Goal: Task Accomplishment & Management: Use online tool/utility

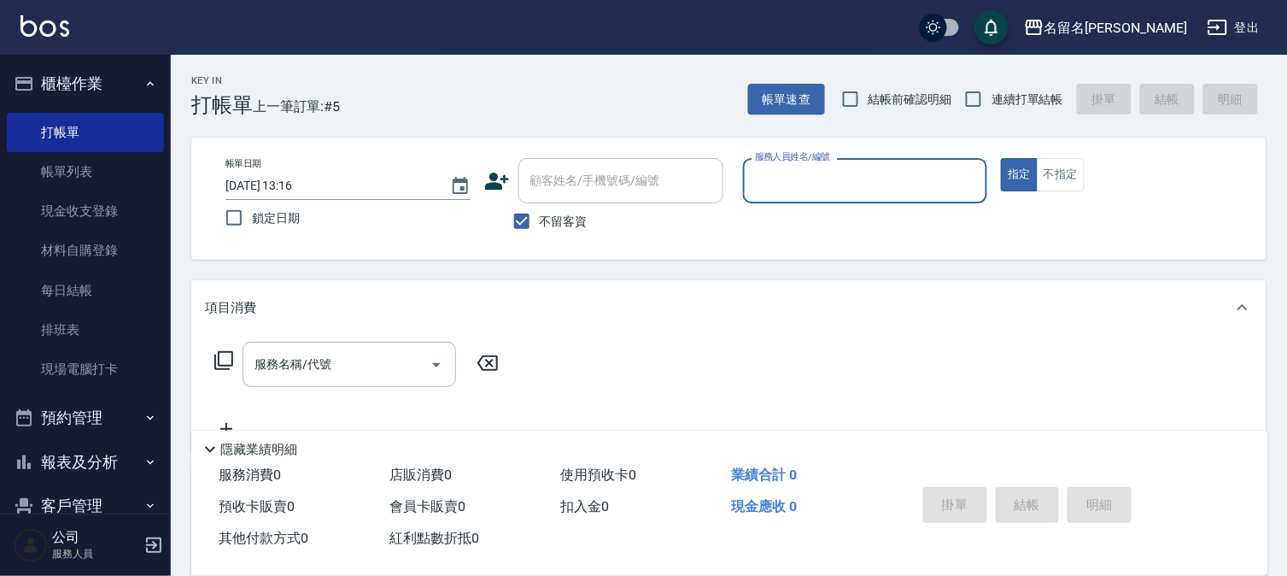
drag, startPoint x: 781, startPoint y: 177, endPoint x: 784, endPoint y: 186, distance: 10.0
click at [784, 185] on input "服務人員姓名/編號" at bounding box center [866, 181] width 230 height 30
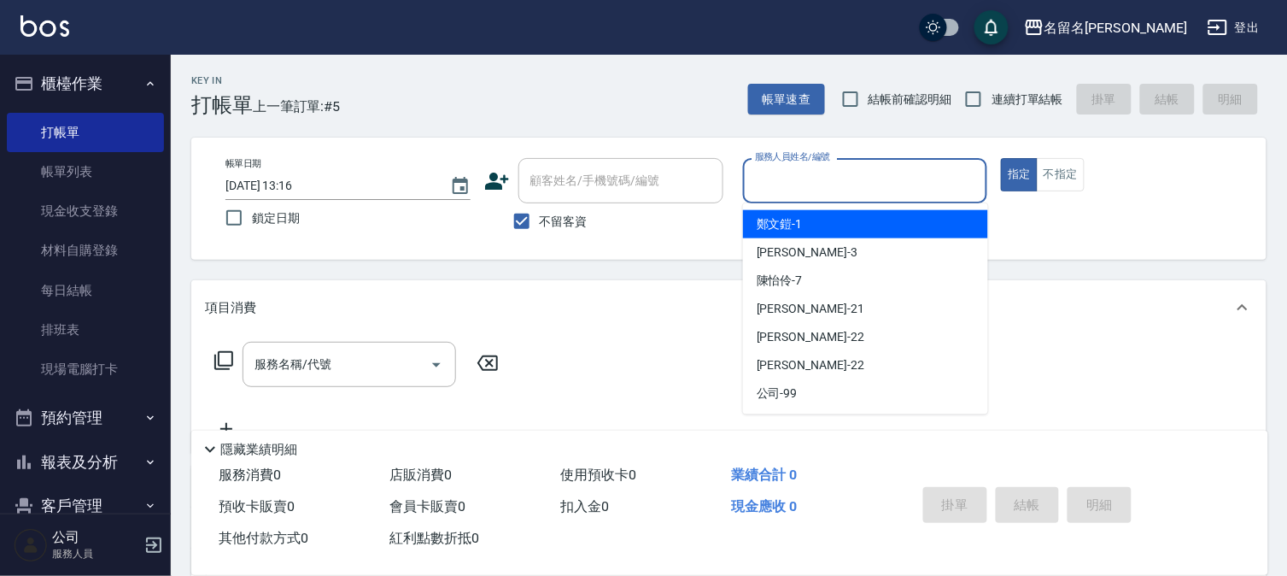
click at [783, 218] on span "[PERSON_NAME]-1" at bounding box center [780, 224] width 46 height 18
type input "[PERSON_NAME]-1"
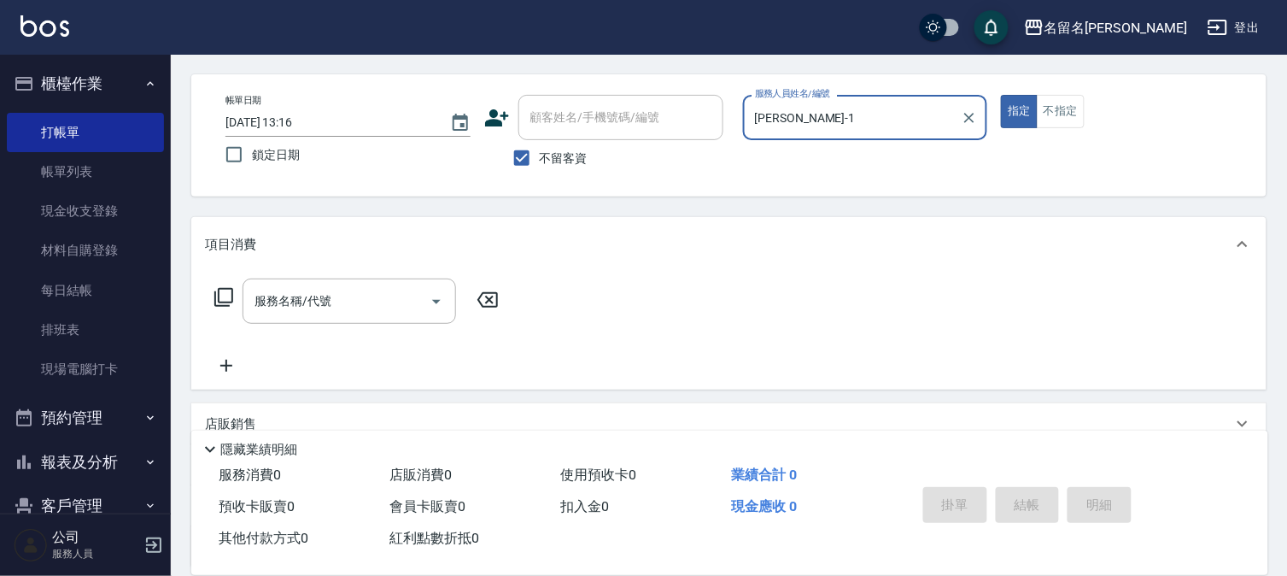
scroll to position [95, 0]
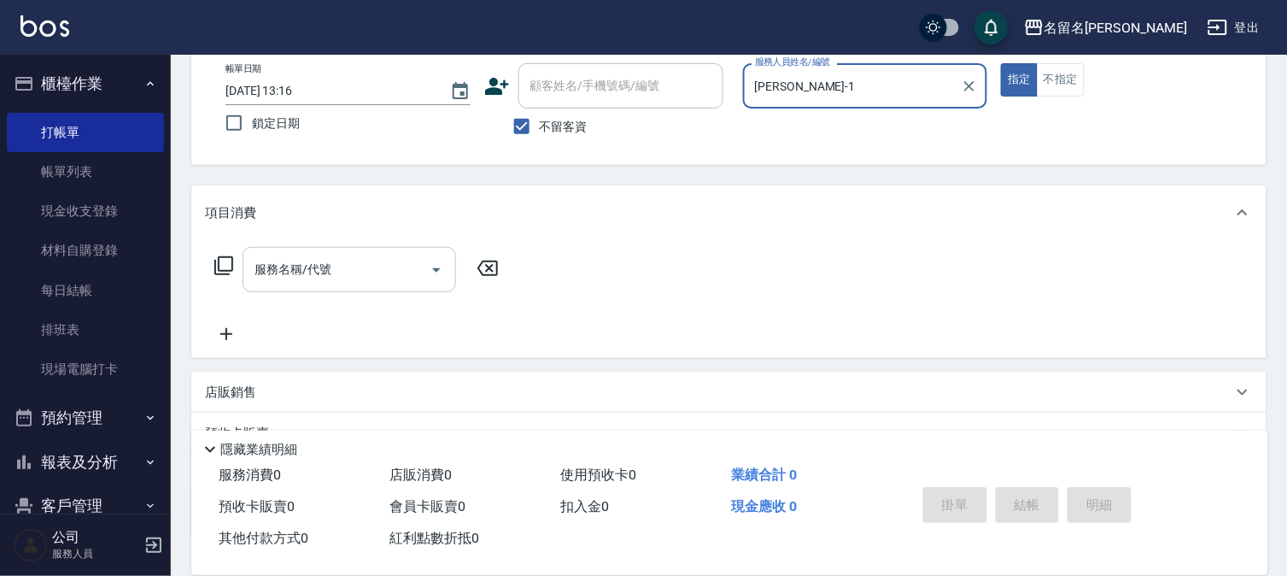
click at [250, 274] on input "服務名稱/代號" at bounding box center [336, 270] width 173 height 30
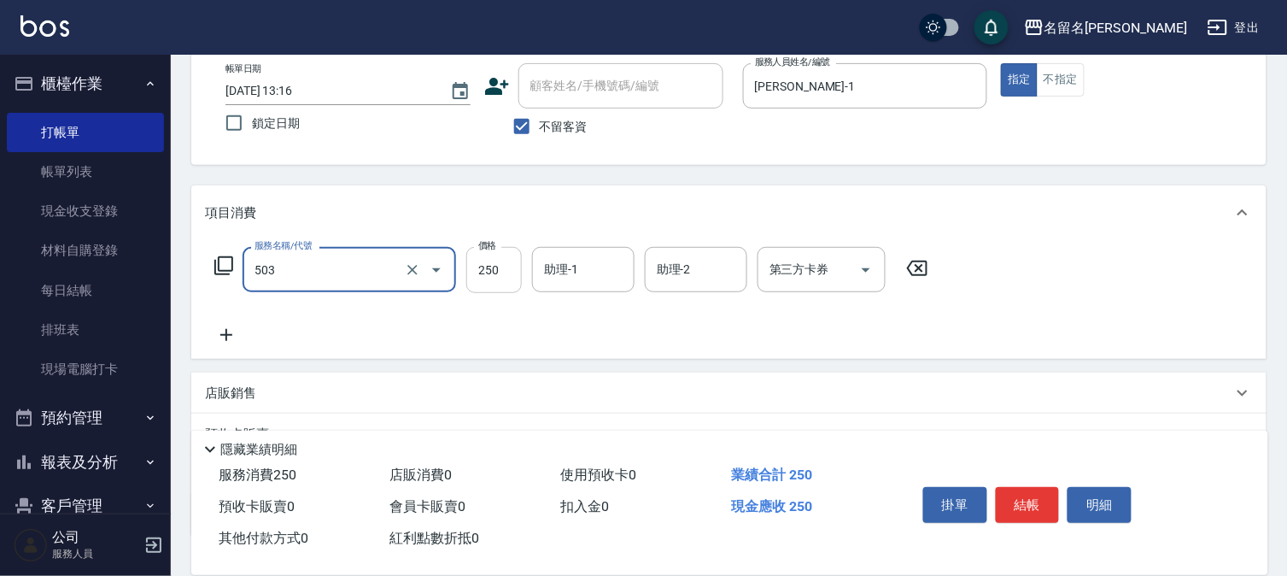
type input "指定洗髮(503)"
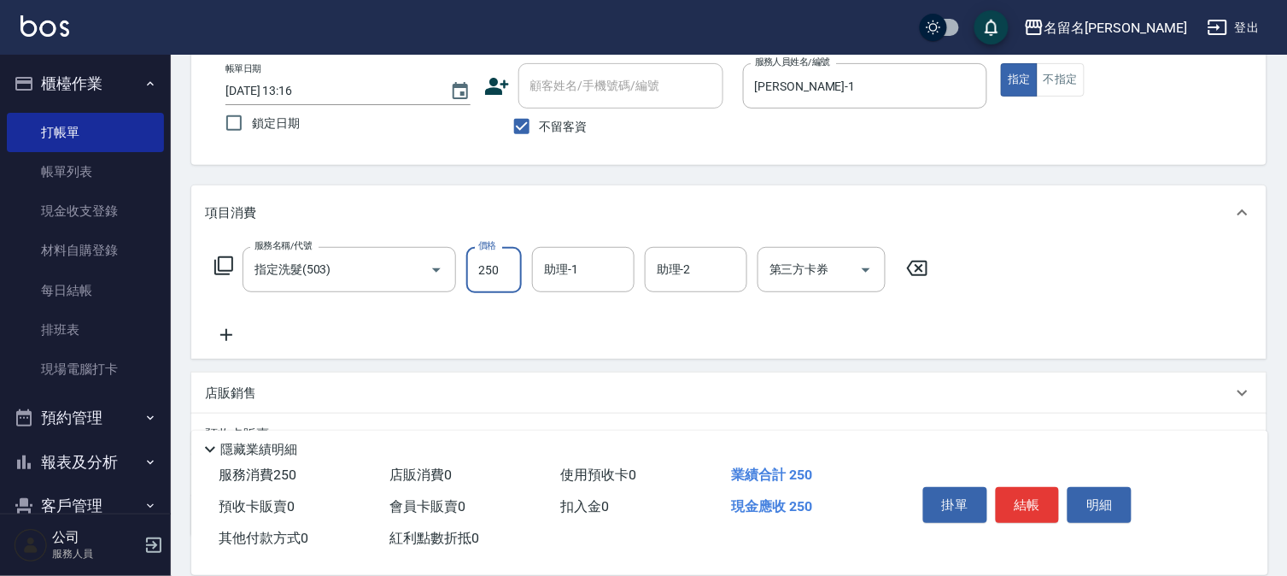
click at [505, 261] on input "250" at bounding box center [494, 270] width 56 height 46
type input "220"
click at [592, 279] on input "助理-1" at bounding box center [583, 270] width 87 height 30
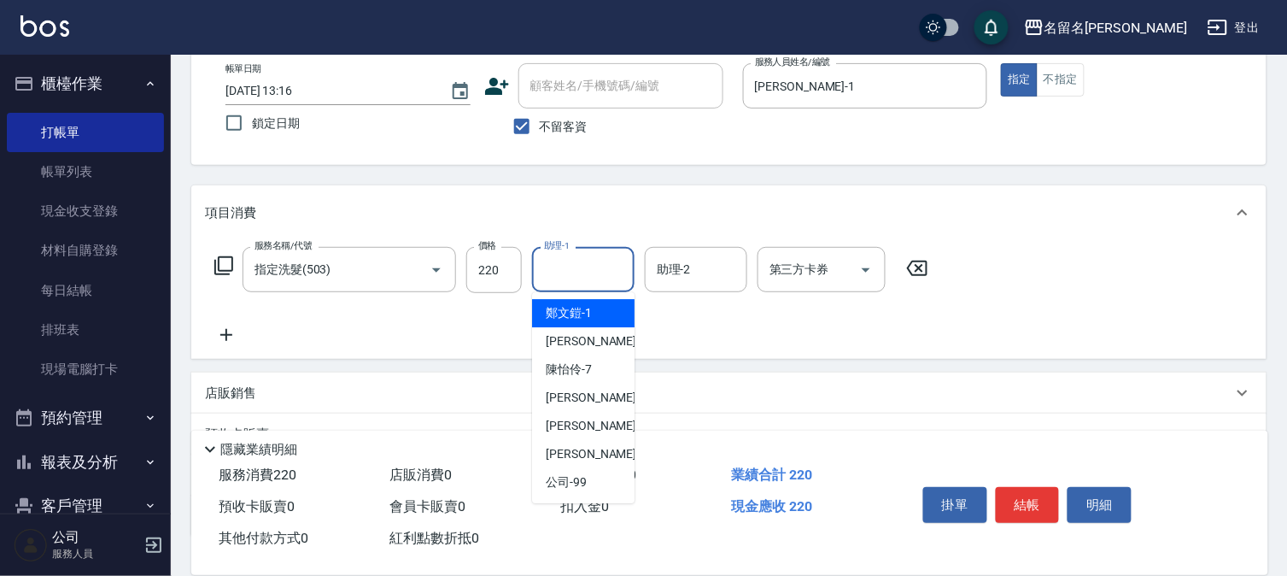
click at [571, 312] on span "[PERSON_NAME]-1" at bounding box center [569, 313] width 46 height 18
type input "[PERSON_NAME]-1"
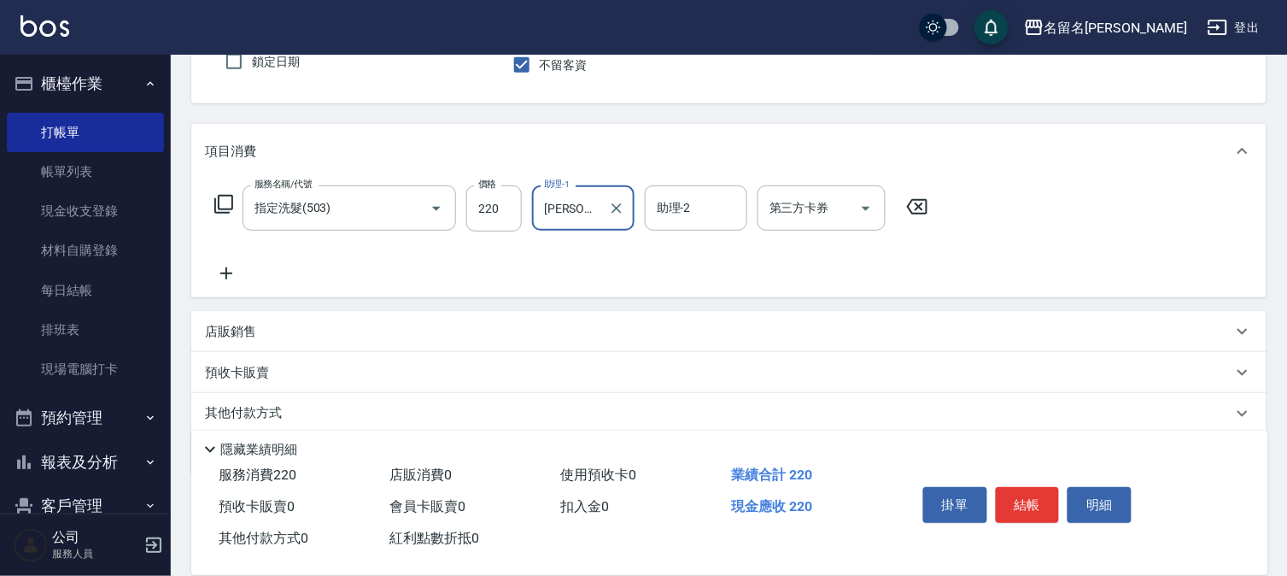
scroll to position [190, 0]
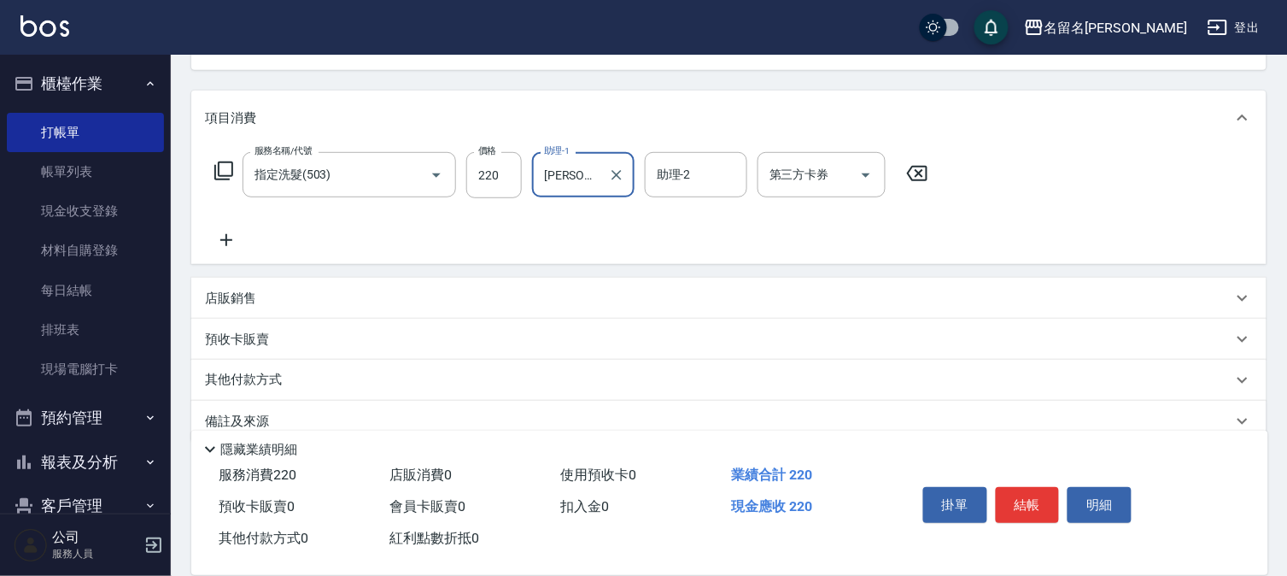
click at [222, 239] on icon at bounding box center [226, 240] width 12 height 12
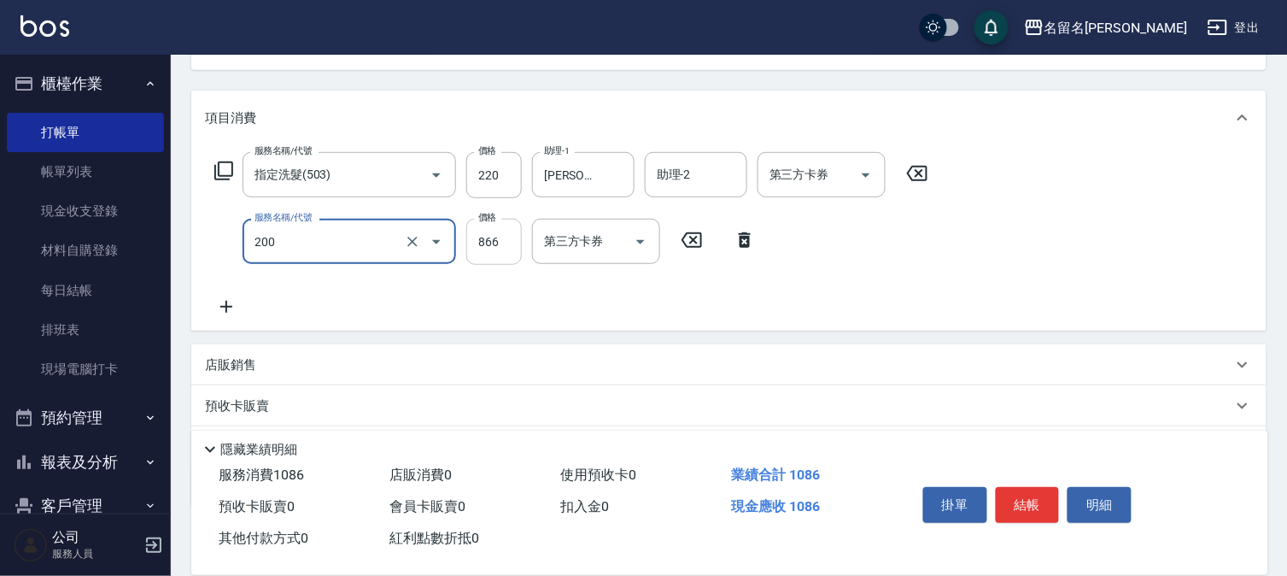
type input "燙髮(設自)(200)"
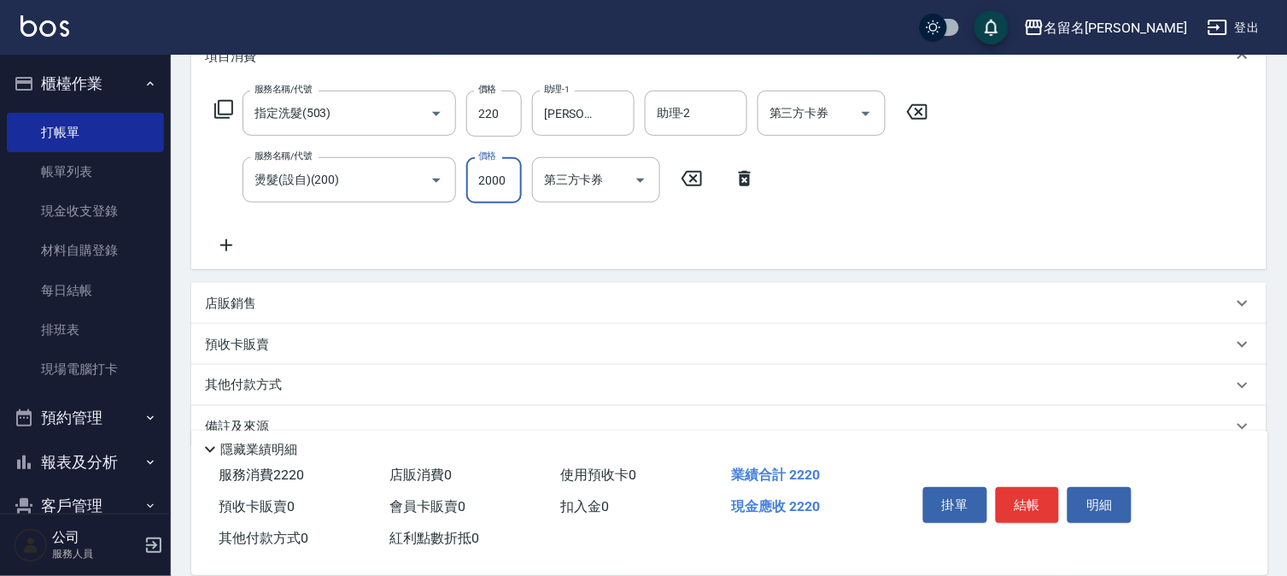
scroll to position [284, 0]
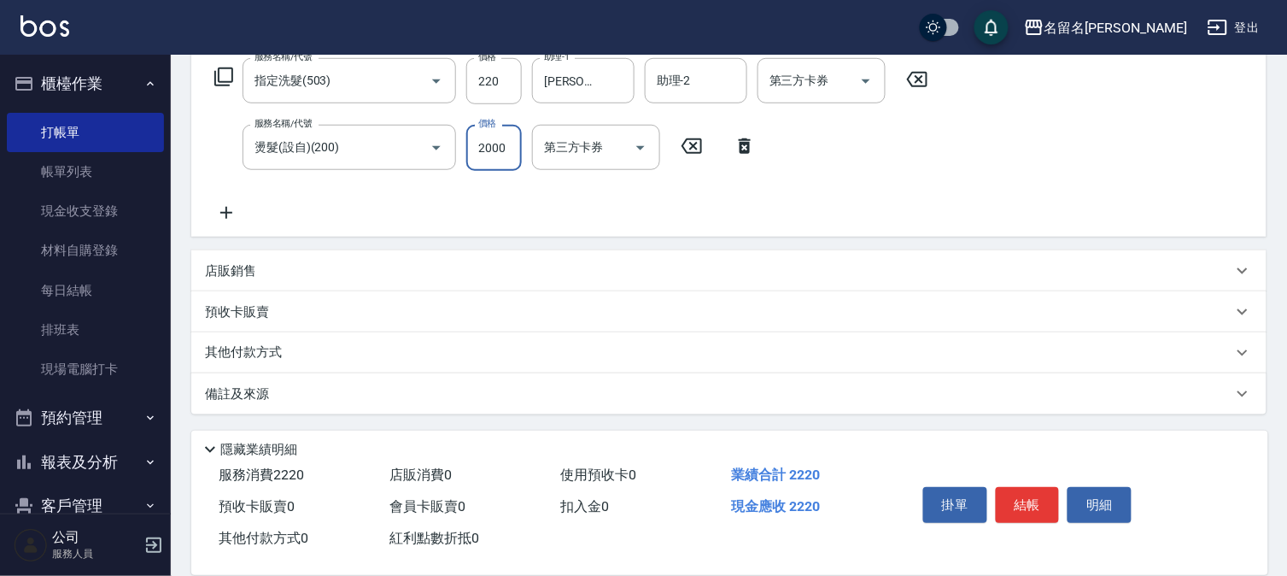
type input "2000"
click at [228, 214] on icon at bounding box center [226, 212] width 43 height 21
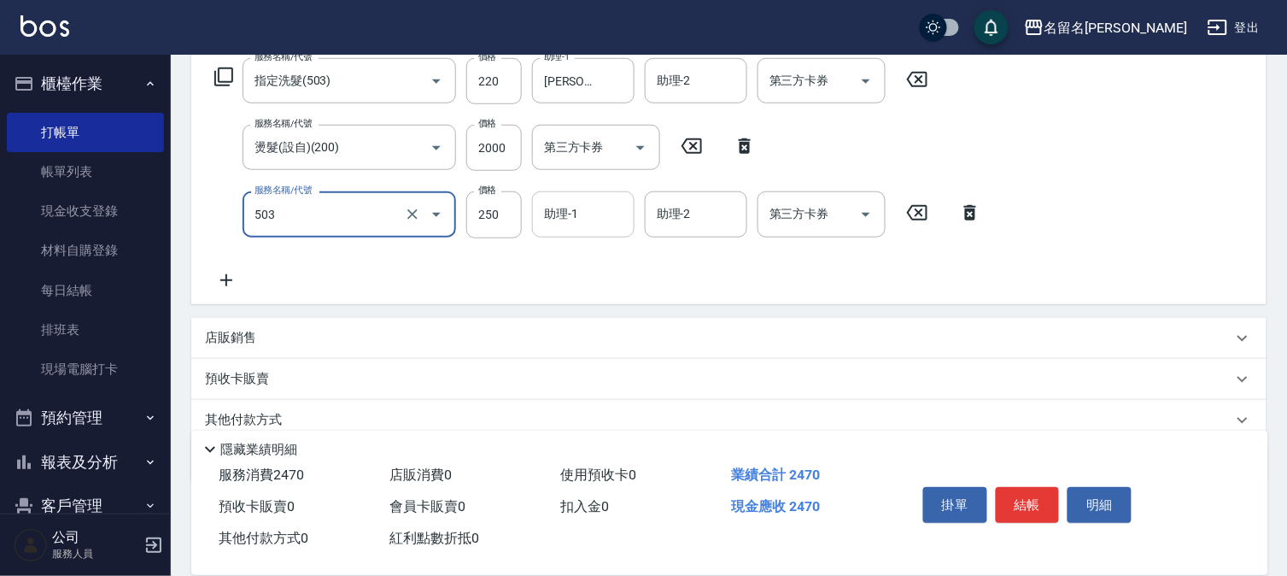
type input "指定洗髮(503)"
click at [595, 218] on input "助理-1" at bounding box center [583, 214] width 87 height 30
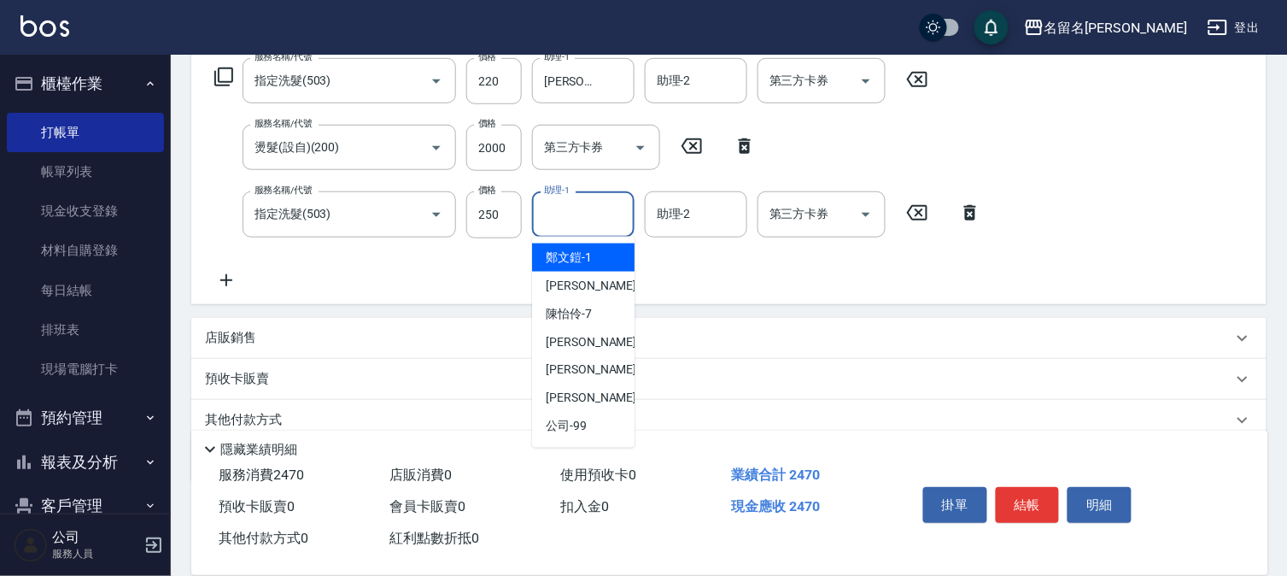
drag, startPoint x: 571, startPoint y: 250, endPoint x: 481, endPoint y: 227, distance: 92.6
click at [571, 251] on span "[PERSON_NAME]-1" at bounding box center [569, 258] width 46 height 18
type input "[PERSON_NAME]-1"
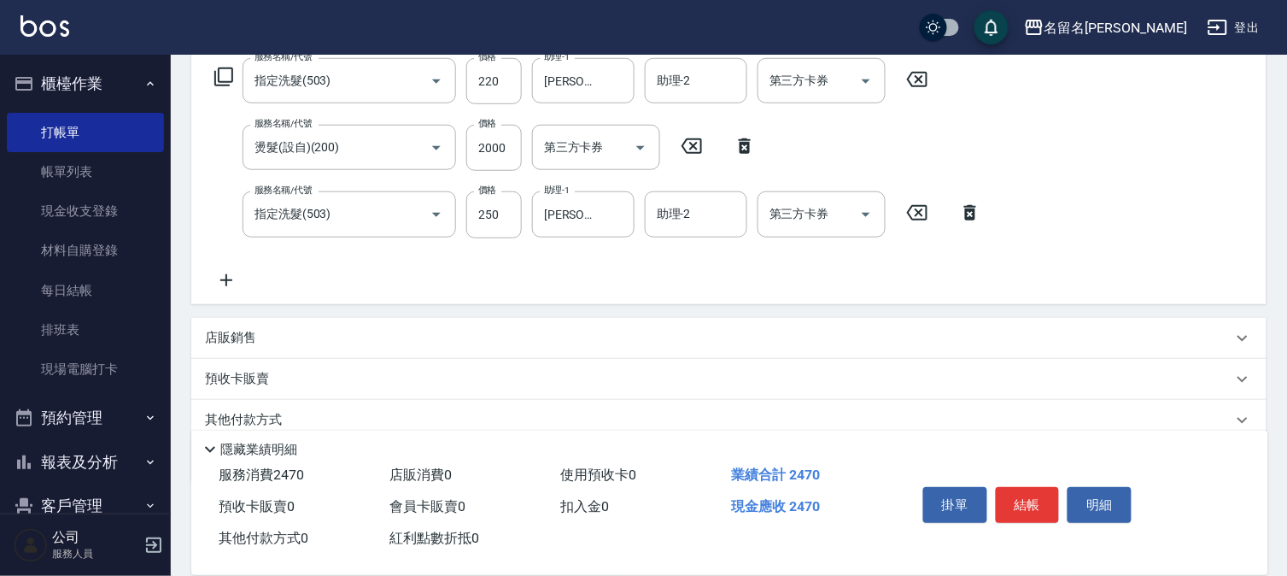
click at [227, 282] on icon at bounding box center [226, 280] width 43 height 21
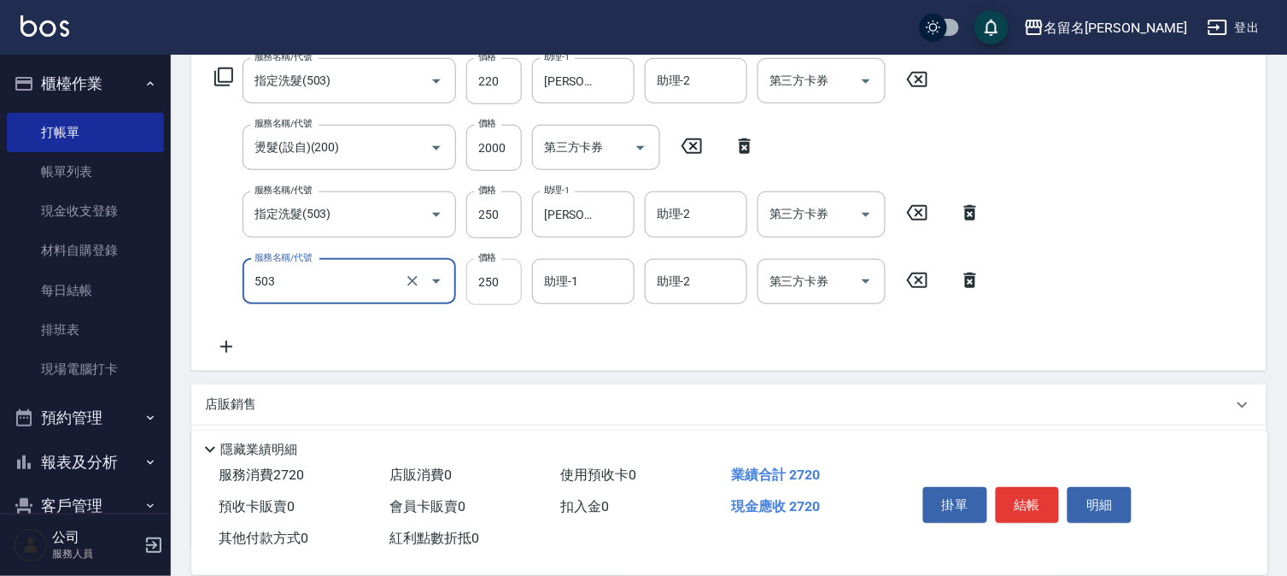
type input "指定洗髮(503)"
click at [498, 291] on input "250" at bounding box center [494, 282] width 56 height 46
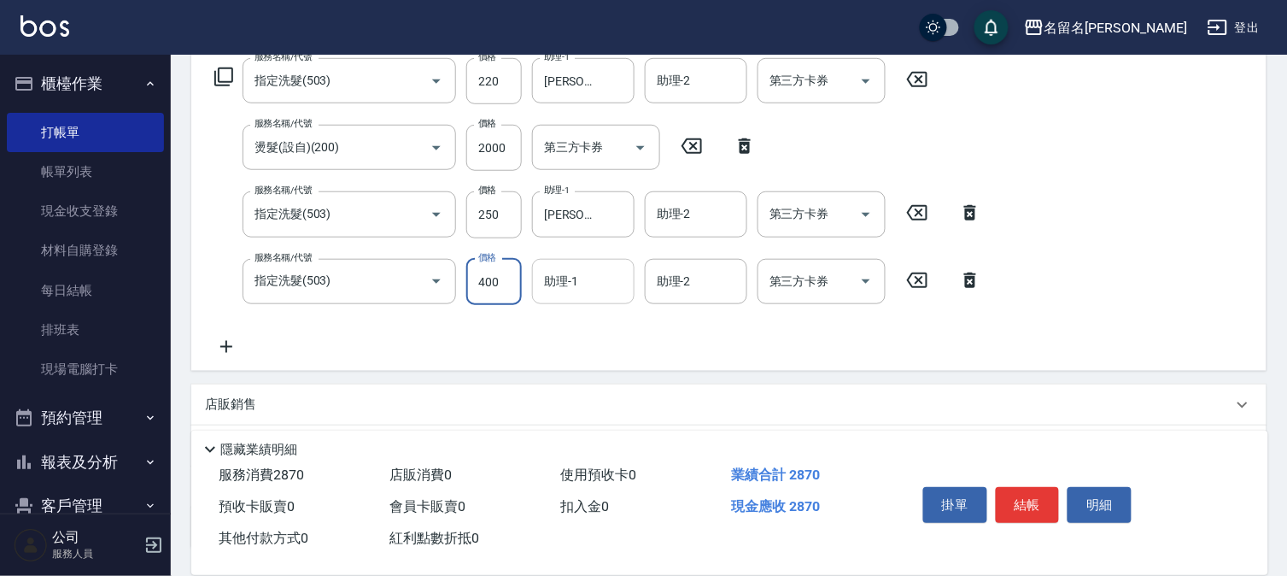
type input "400"
click at [573, 278] on input "助理-1" at bounding box center [583, 282] width 87 height 30
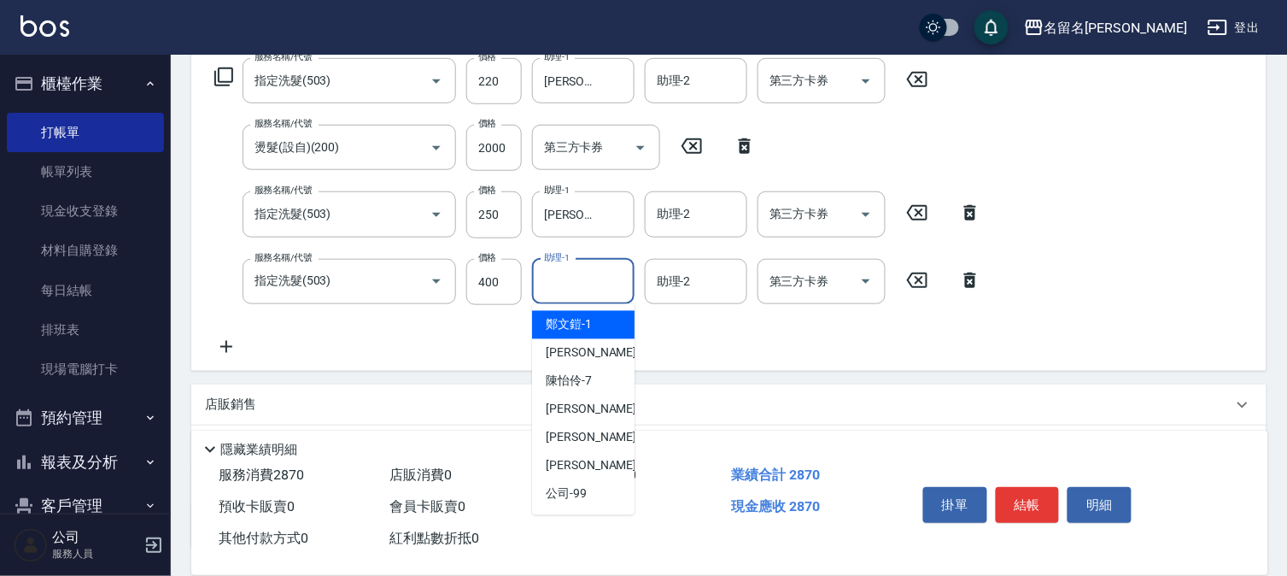
drag, startPoint x: 570, startPoint y: 316, endPoint x: 553, endPoint y: 302, distance: 21.9
click at [570, 313] on div "[PERSON_NAME]-1" at bounding box center [583, 325] width 103 height 28
type input "[PERSON_NAME]-1"
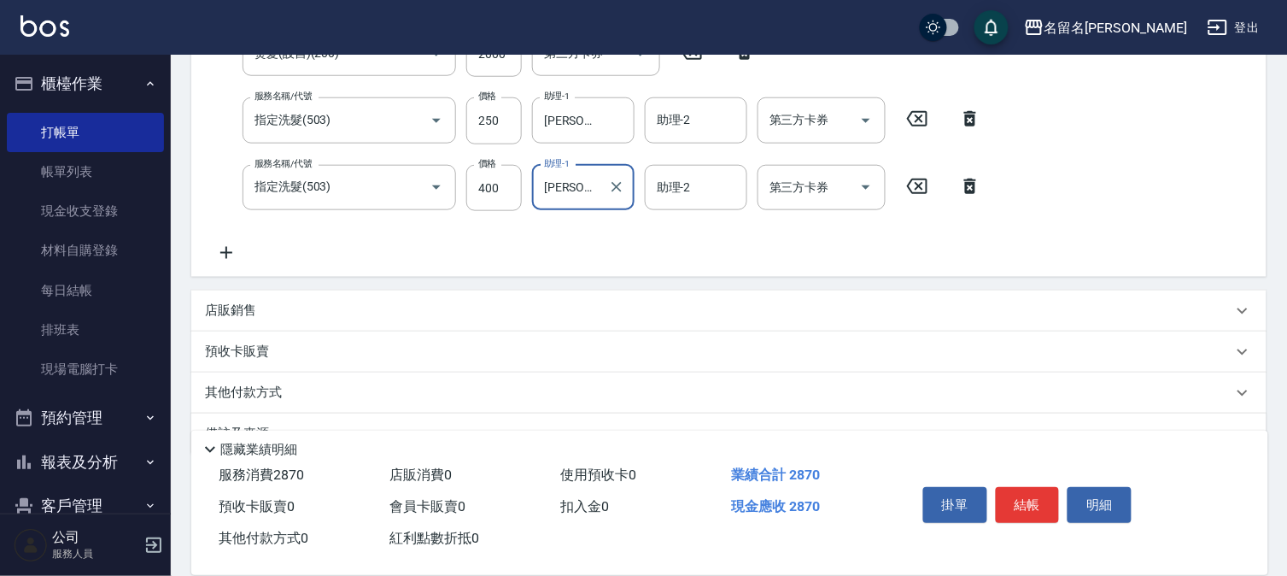
scroll to position [378, 0]
click at [256, 308] on p "店販銷售" at bounding box center [230, 310] width 51 height 18
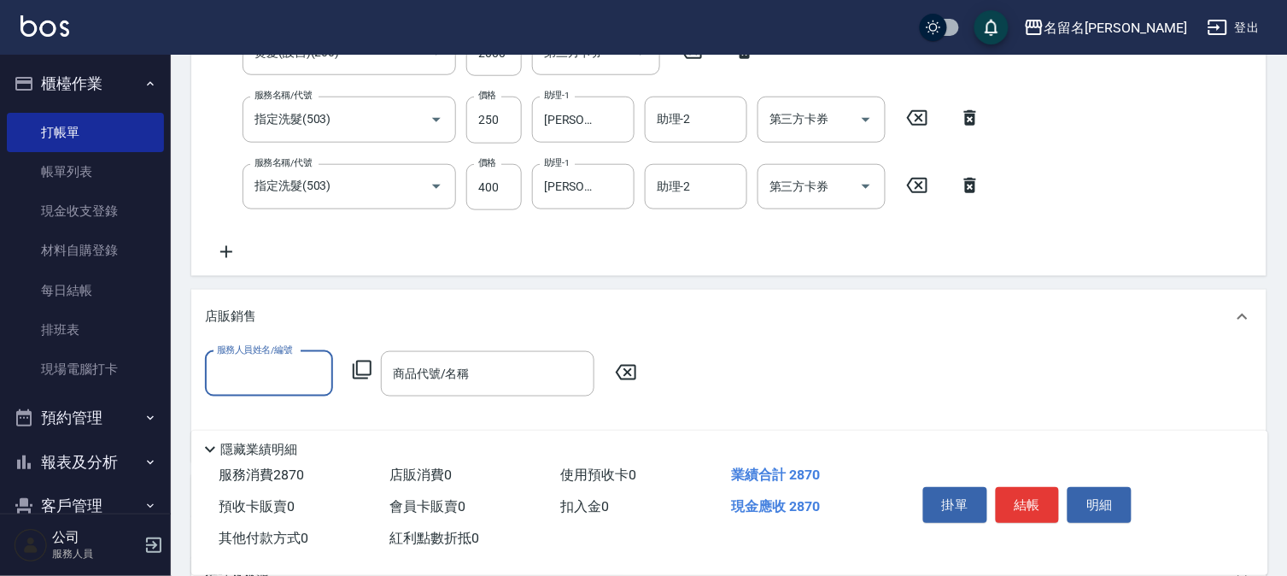
scroll to position [0, 0]
type input "1"
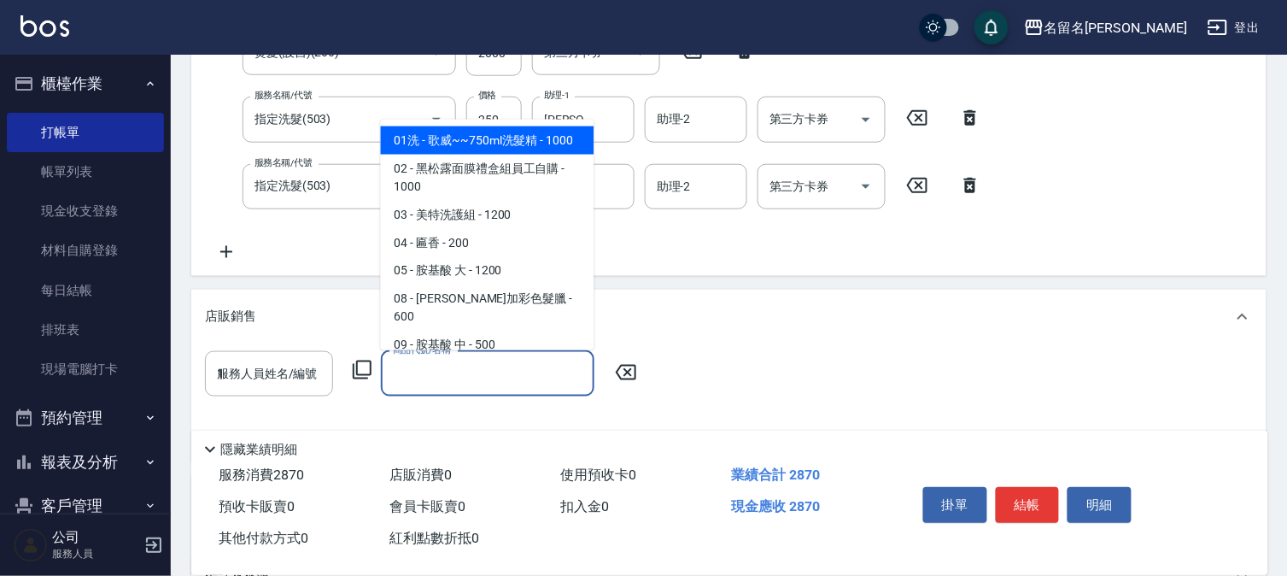
click at [485, 378] on input "商品代號/名稱" at bounding box center [488, 374] width 198 height 30
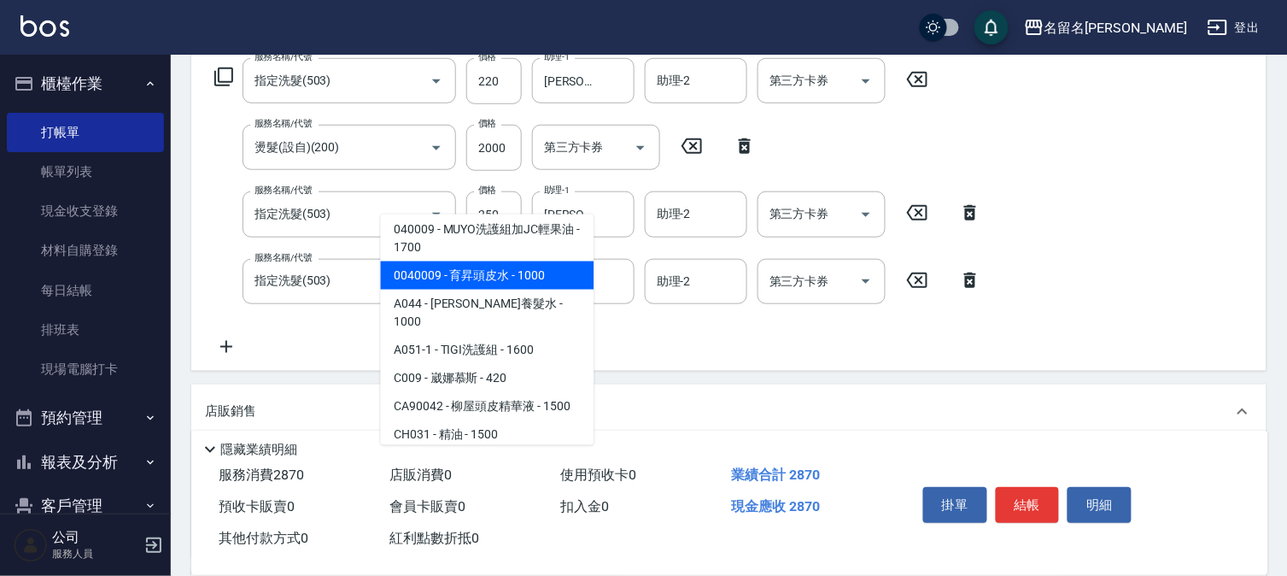
scroll to position [1708, 0]
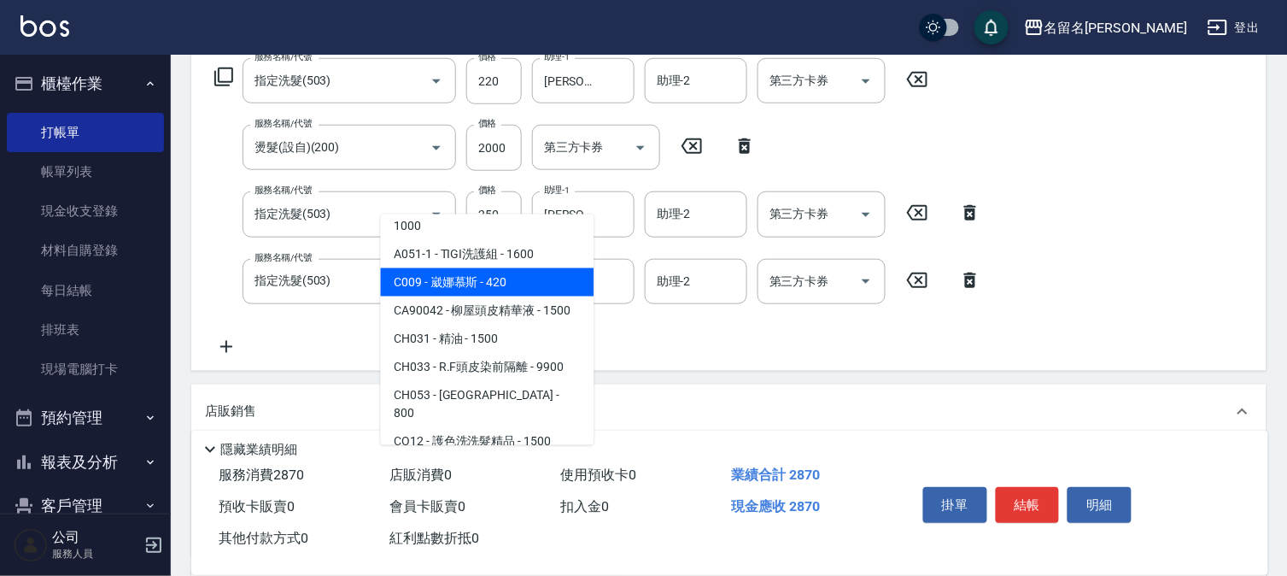
click at [490, 283] on span "C009 - 崴娜慕斯 - 420" at bounding box center [488, 282] width 214 height 28
type input "[PERSON_NAME]"
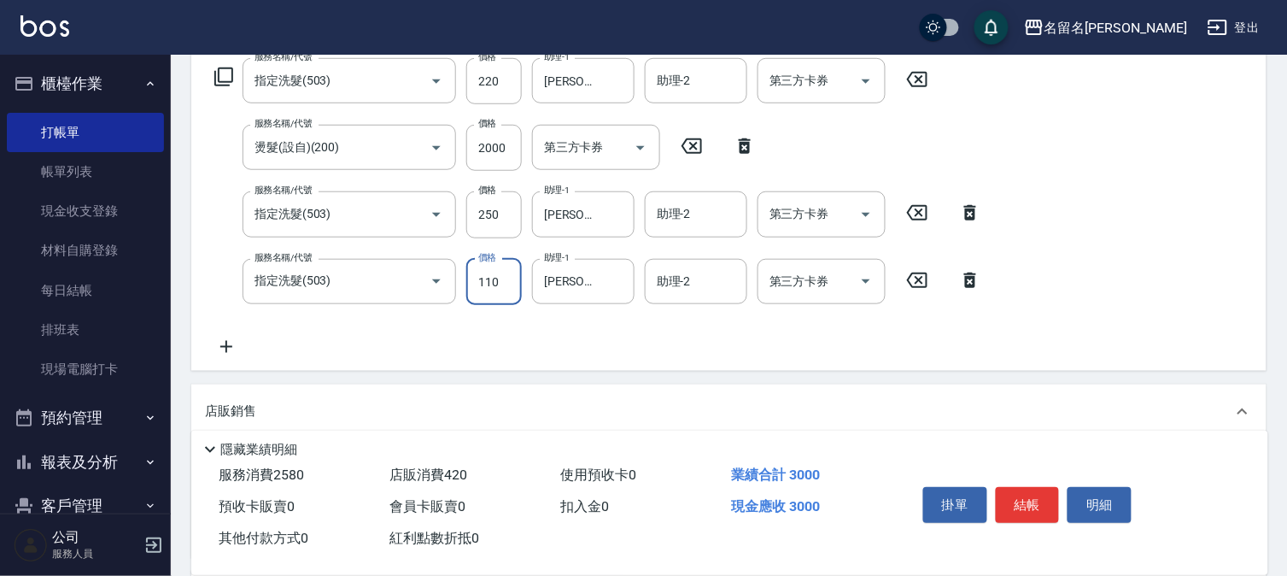
drag, startPoint x: 511, startPoint y: 284, endPoint x: 461, endPoint y: 278, distance: 50.0
click at [461, 278] on div "服務名稱/代號 指定洗髮(503) 服務名稱/代號 價格 110 價格 助理-1 [PERSON_NAME]-1 助理-1 助理-2 助理-2 第三方卡券 第…" at bounding box center [598, 282] width 787 height 46
type input "0"
click at [218, 351] on icon at bounding box center [226, 347] width 43 height 21
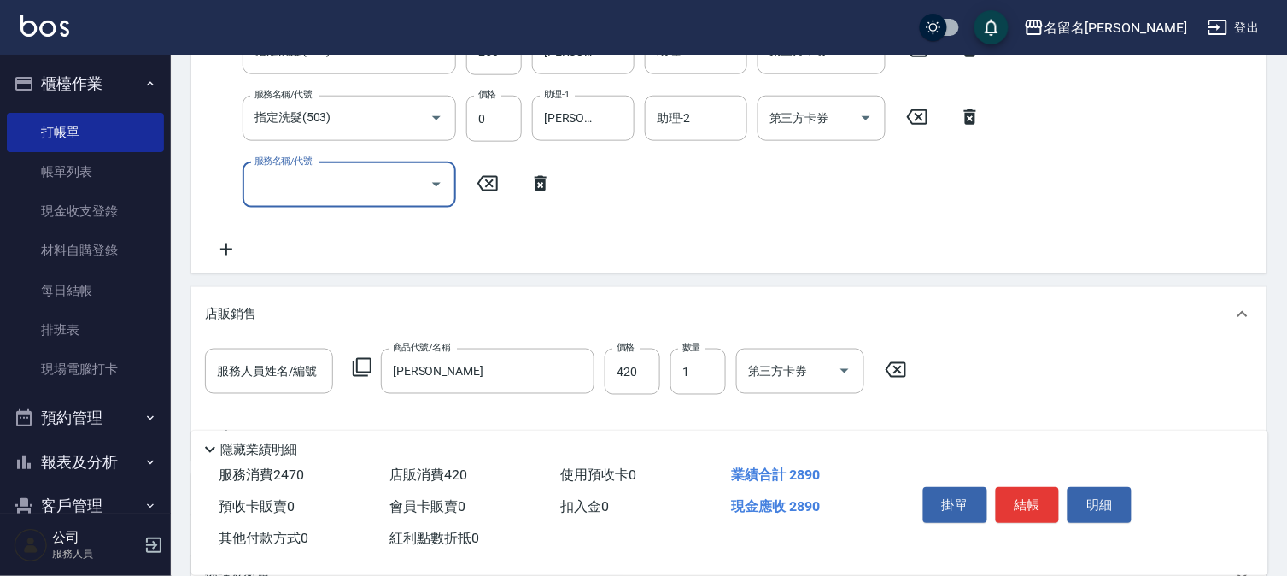
scroll to position [473, 0]
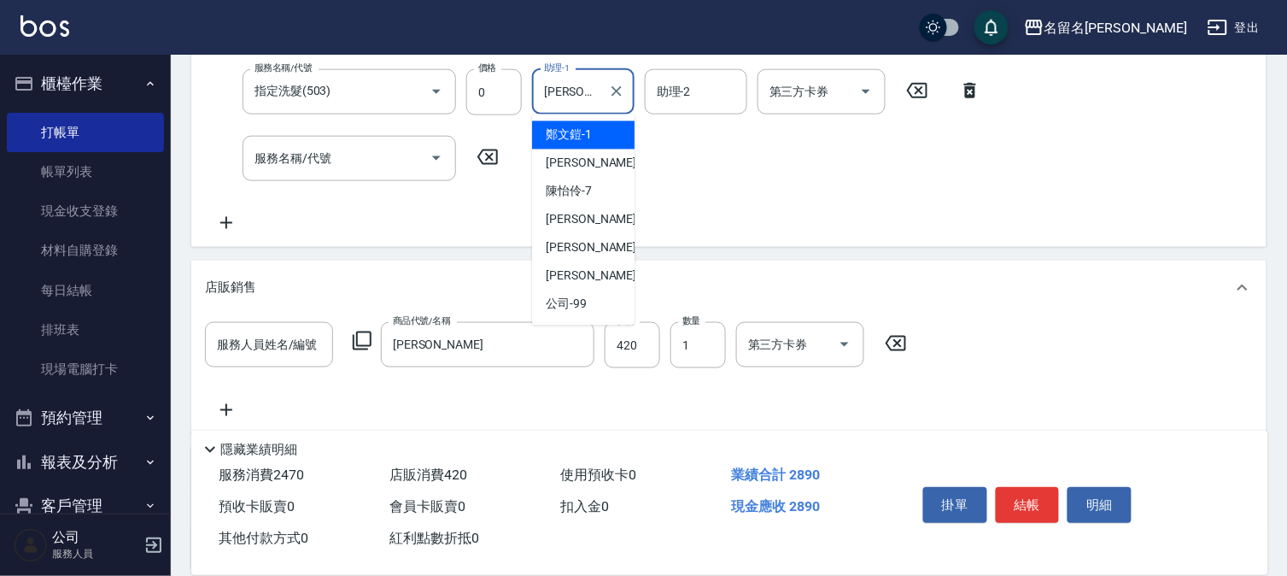
click at [571, 103] on input "[PERSON_NAME]-1" at bounding box center [571, 92] width 62 height 30
click at [622, 90] on icon "Clear" at bounding box center [616, 91] width 17 height 17
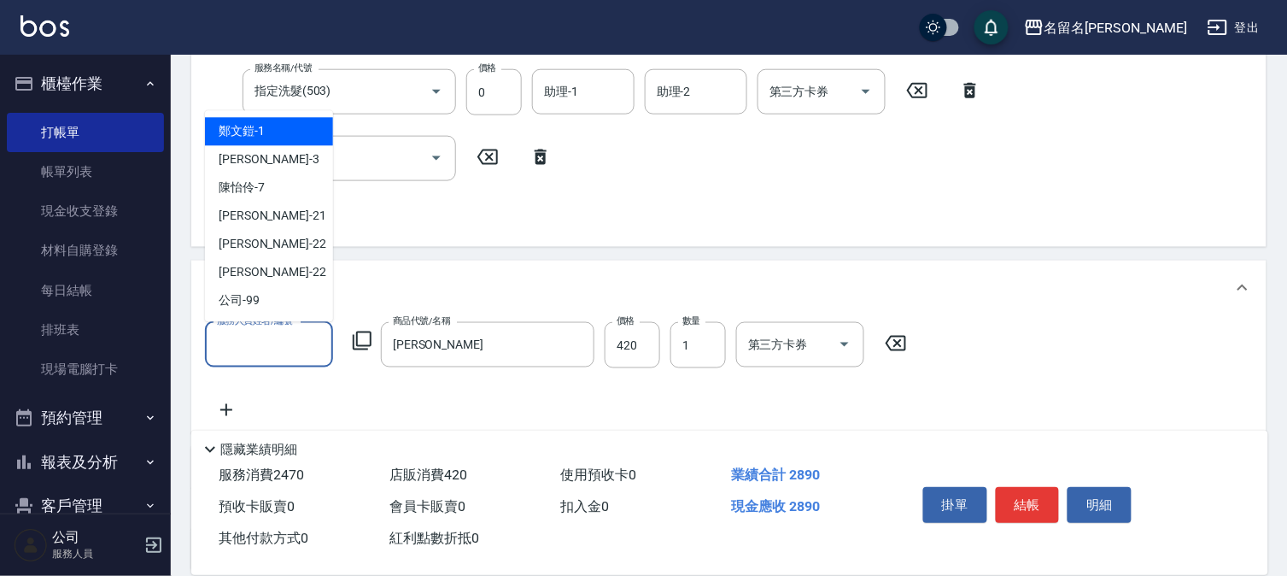
click at [292, 343] on input "服務人員姓名/編號" at bounding box center [269, 345] width 113 height 30
click at [303, 138] on div "[PERSON_NAME]-1" at bounding box center [269, 132] width 128 height 28
type input "[PERSON_NAME]-1"
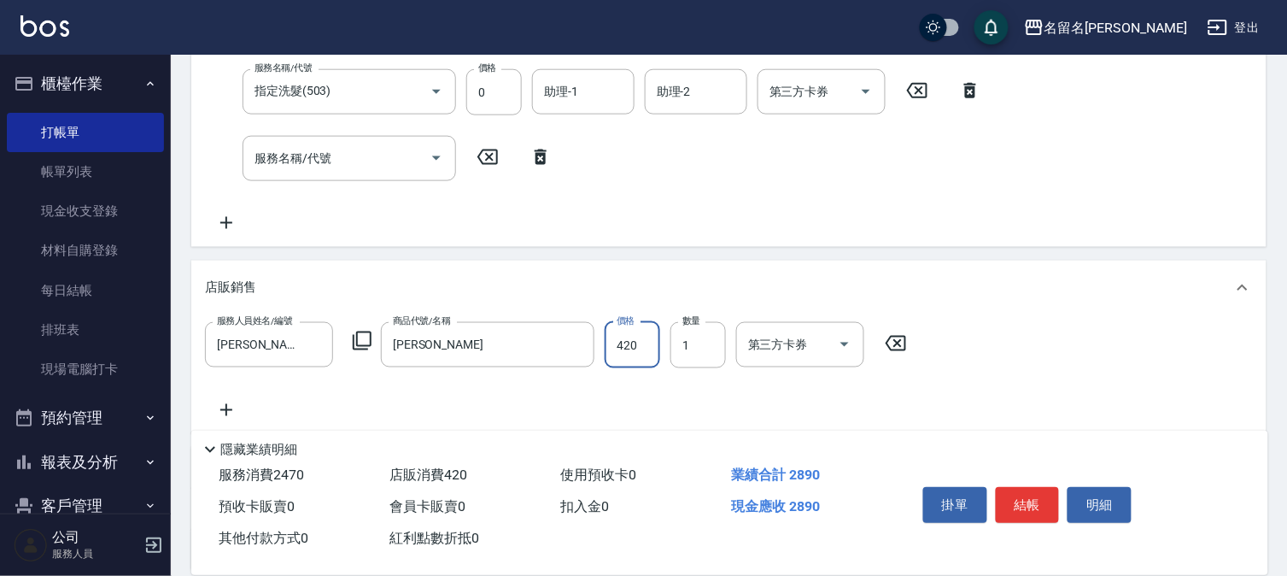
click at [647, 352] on input "420" at bounding box center [633, 345] width 56 height 46
type input "550"
click at [706, 354] on input "1" at bounding box center [699, 345] width 56 height 46
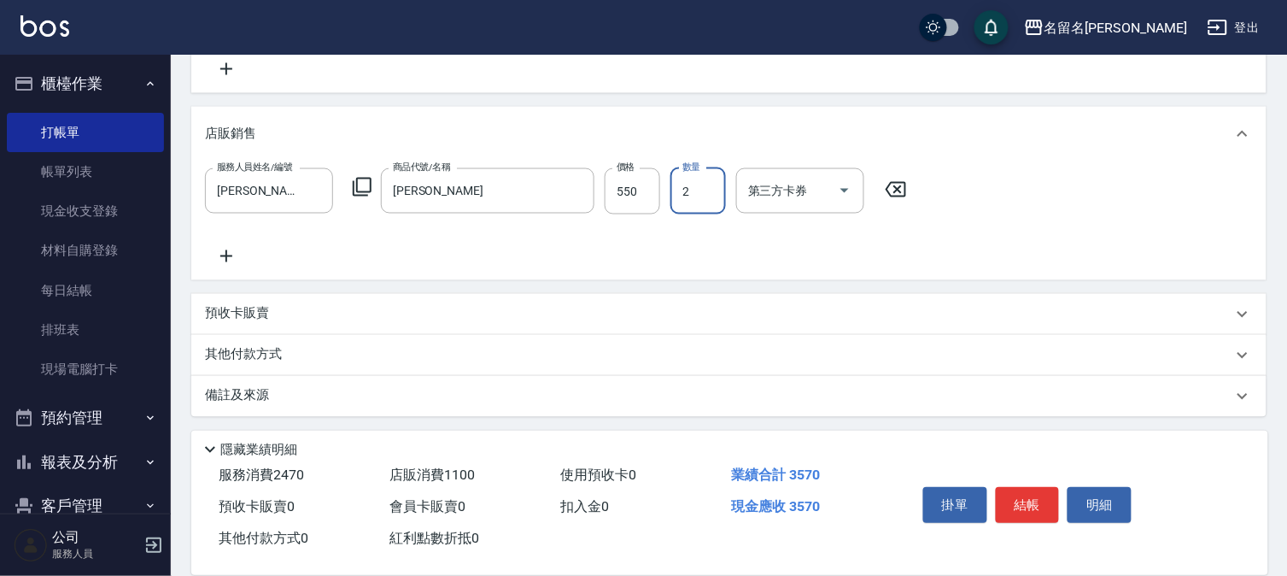
scroll to position [629, 0]
type input "2"
click at [1004, 500] on button "結帳" at bounding box center [1028, 505] width 64 height 36
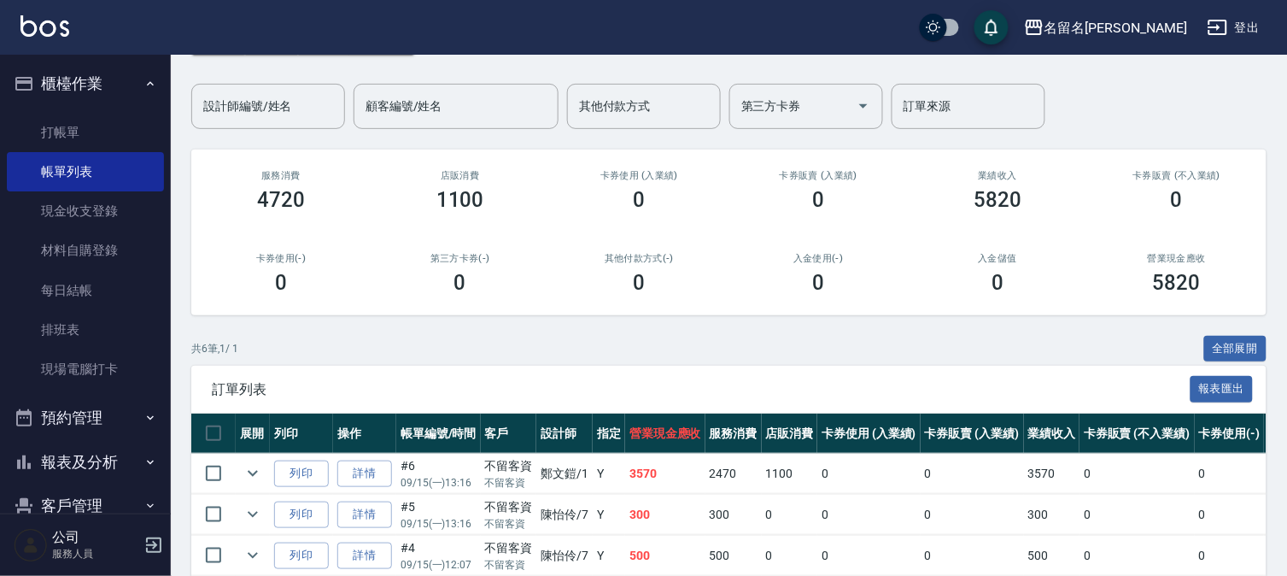
scroll to position [319, 0]
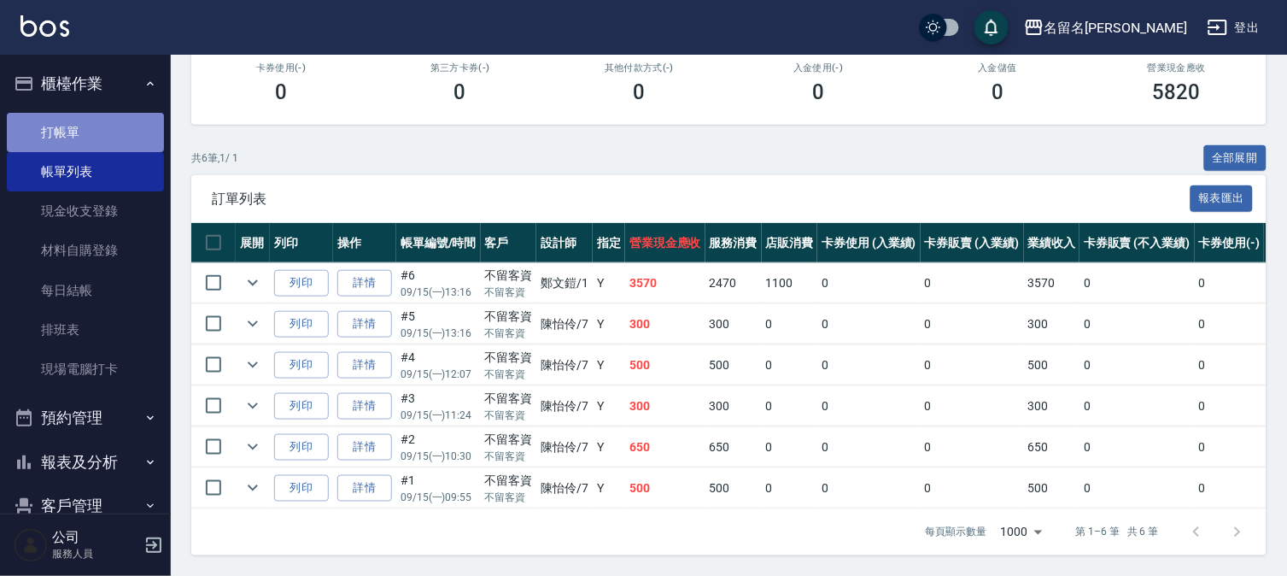
click at [101, 123] on link "打帳單" at bounding box center [85, 132] width 157 height 39
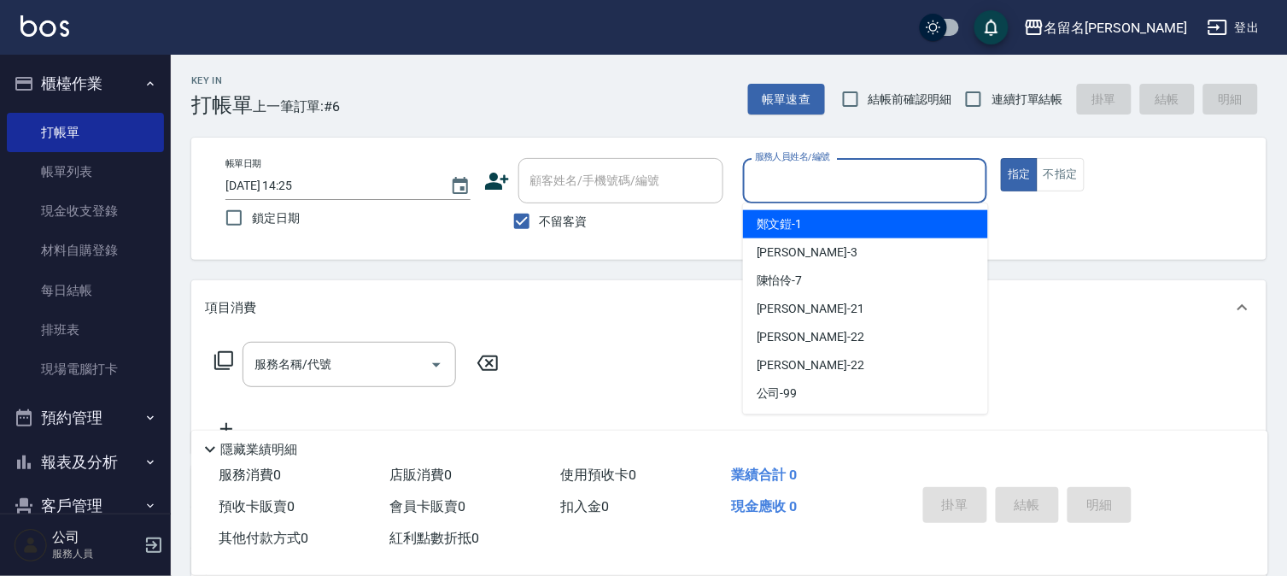
click at [907, 178] on input "服務人員姓名/編號" at bounding box center [866, 181] width 230 height 30
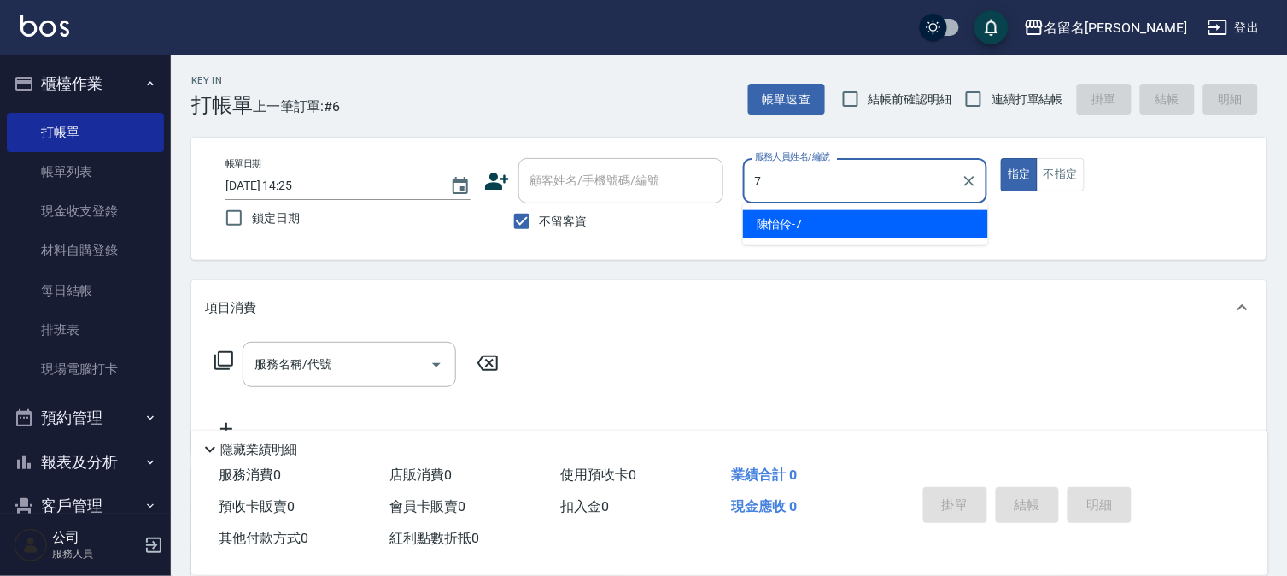
type input "陳怡伶-7"
type button "true"
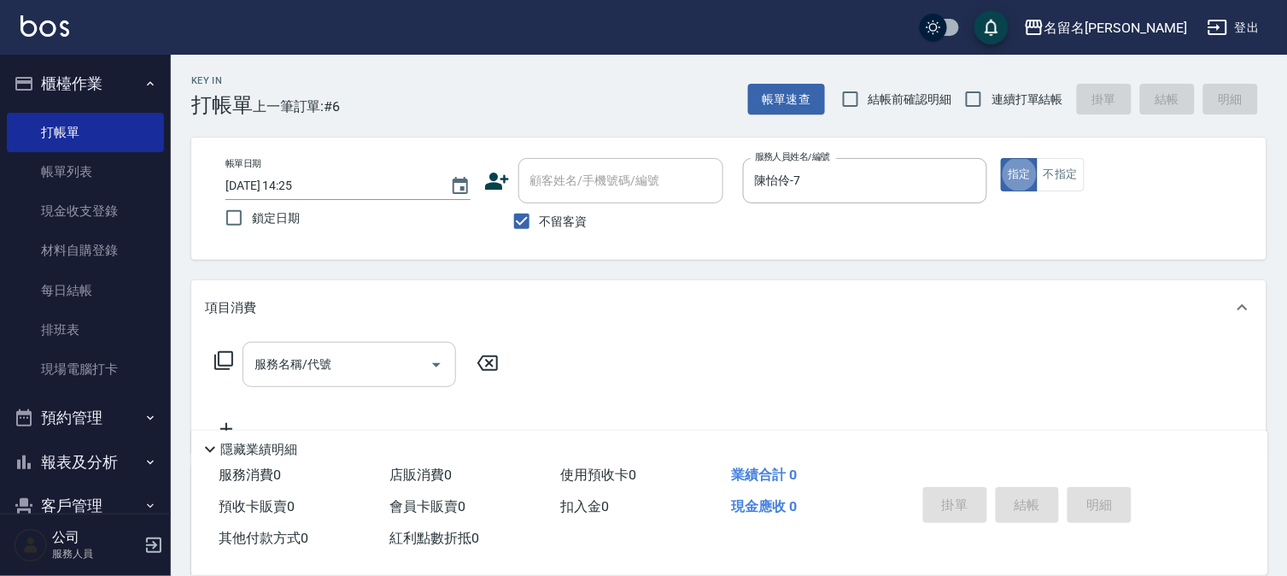
click at [308, 378] on input "服務名稱/代號" at bounding box center [336, 364] width 173 height 30
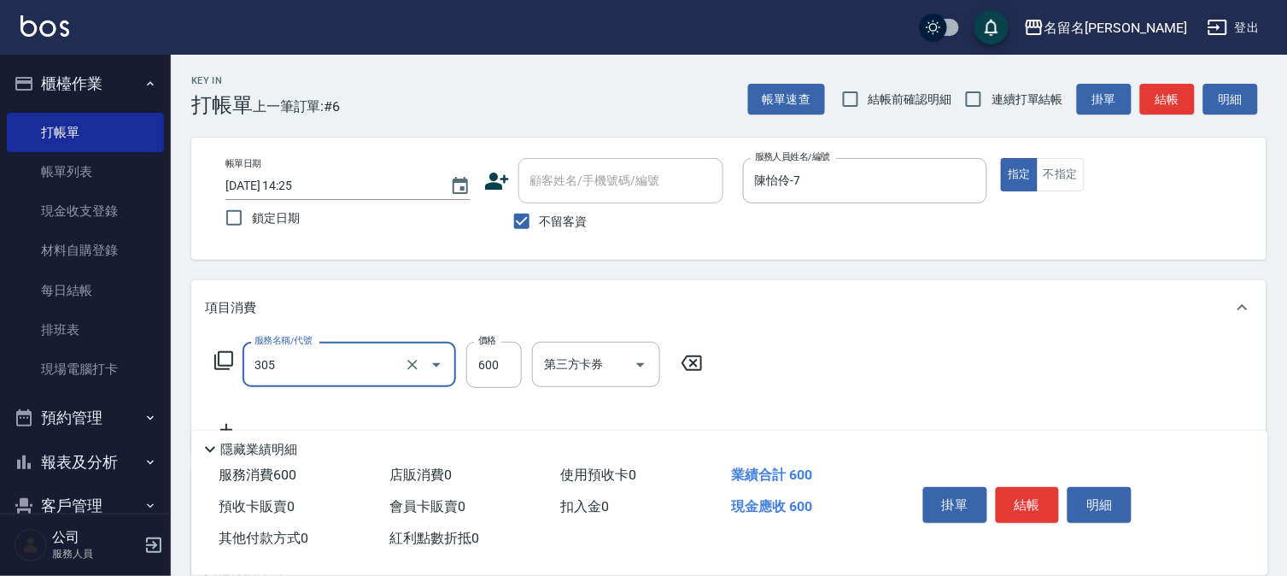
type input "洗+剪(一般)(305)"
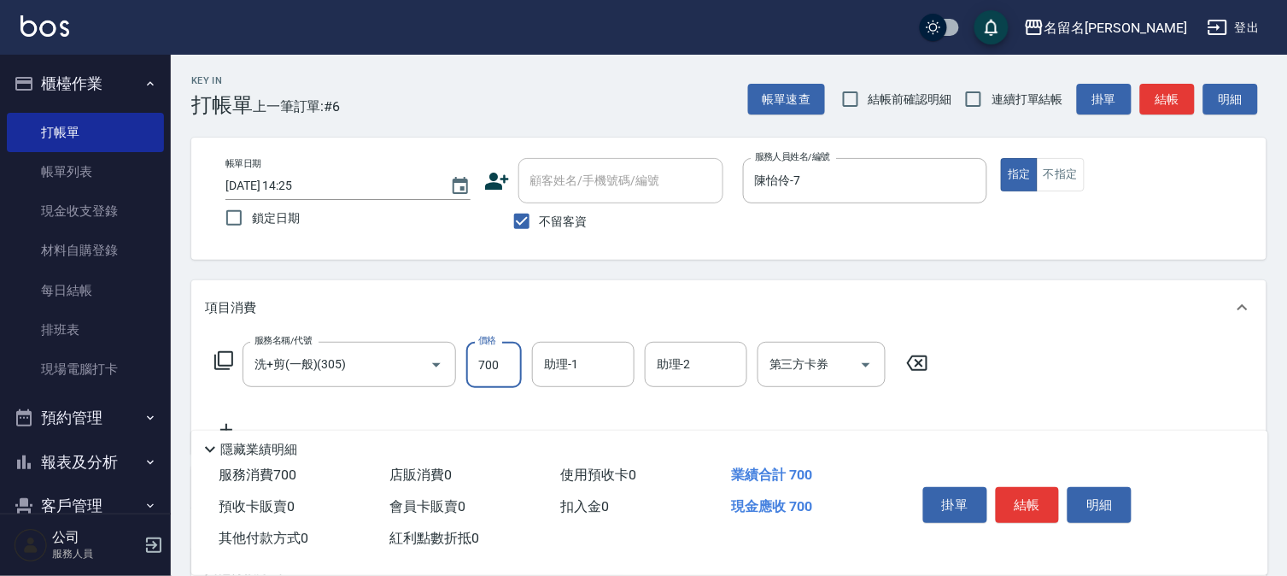
type input "700"
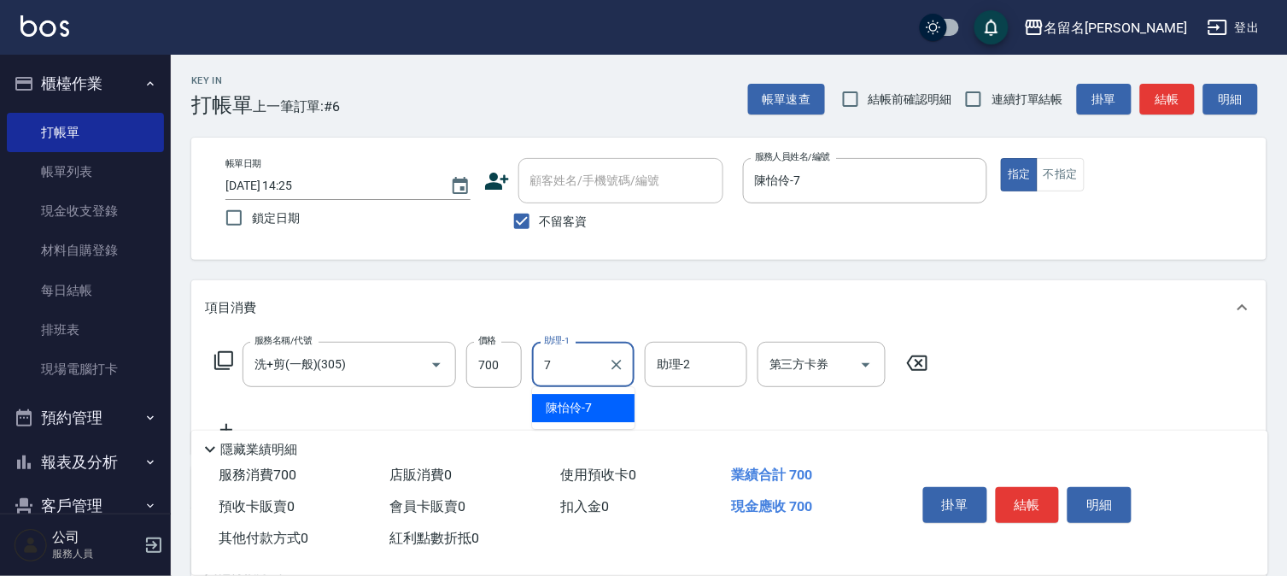
type input "陳怡伶-7"
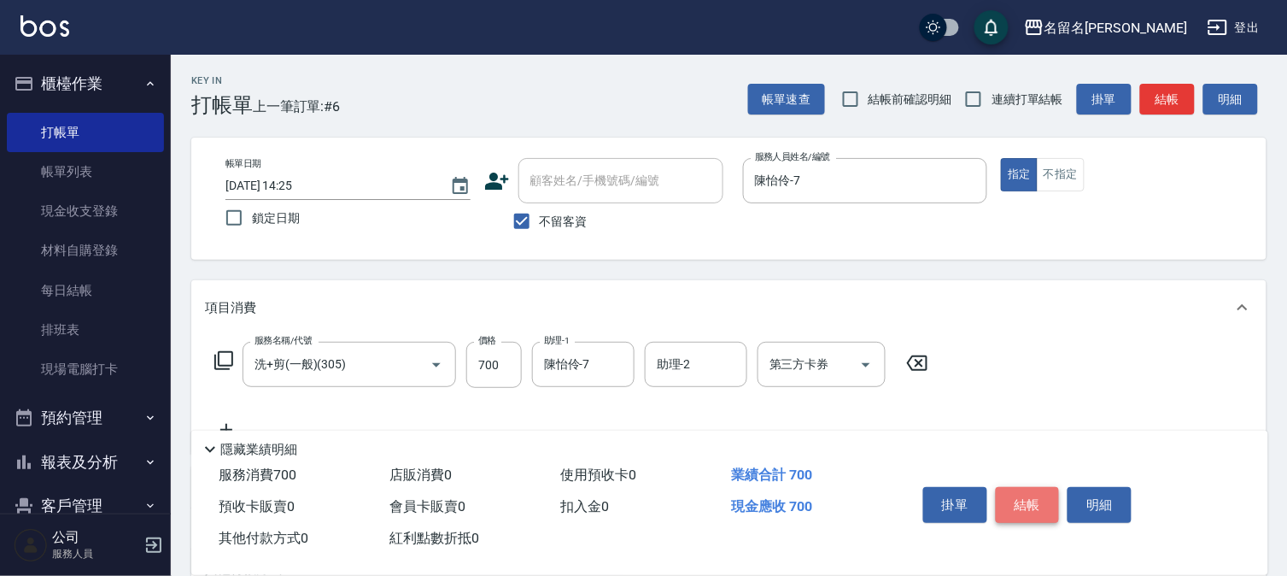
click at [1032, 489] on button "結帳" at bounding box center [1028, 505] width 64 height 36
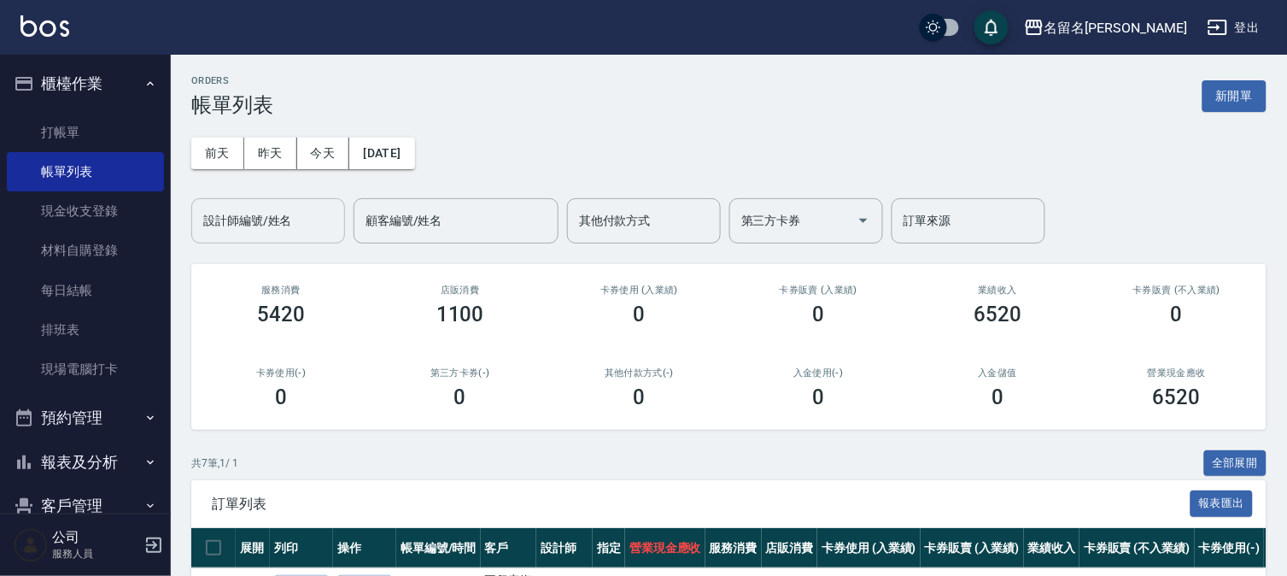
click at [289, 212] on input "設計師編號/姓名" at bounding box center [268, 221] width 138 height 30
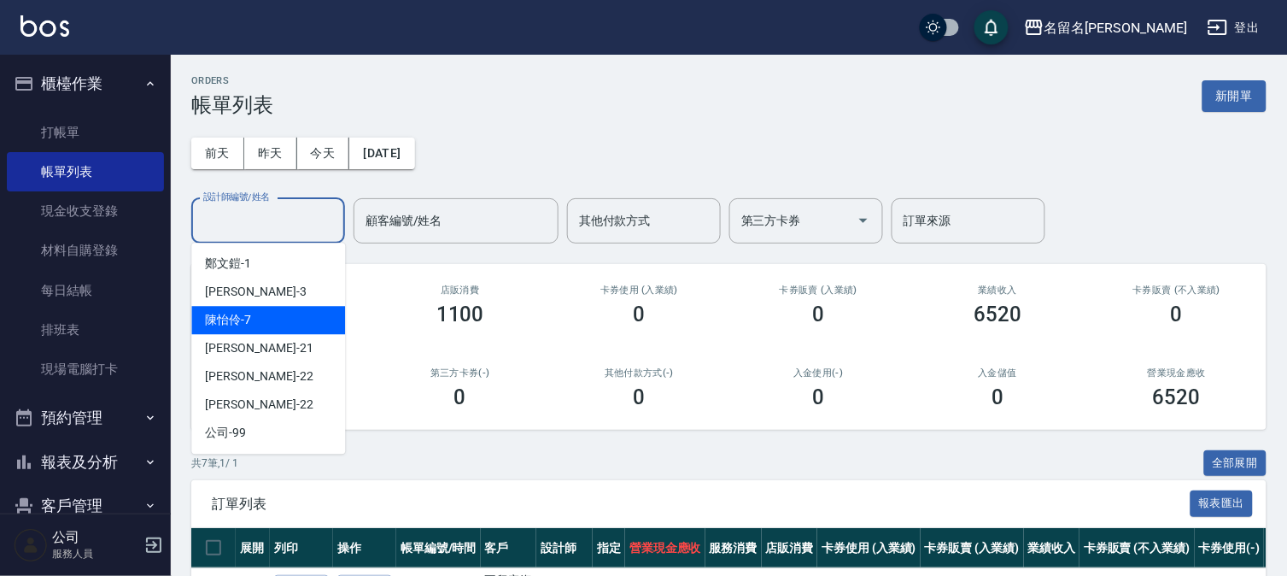
click at [308, 319] on div "[PERSON_NAME]-7" at bounding box center [268, 320] width 154 height 28
type input "陳怡伶-7"
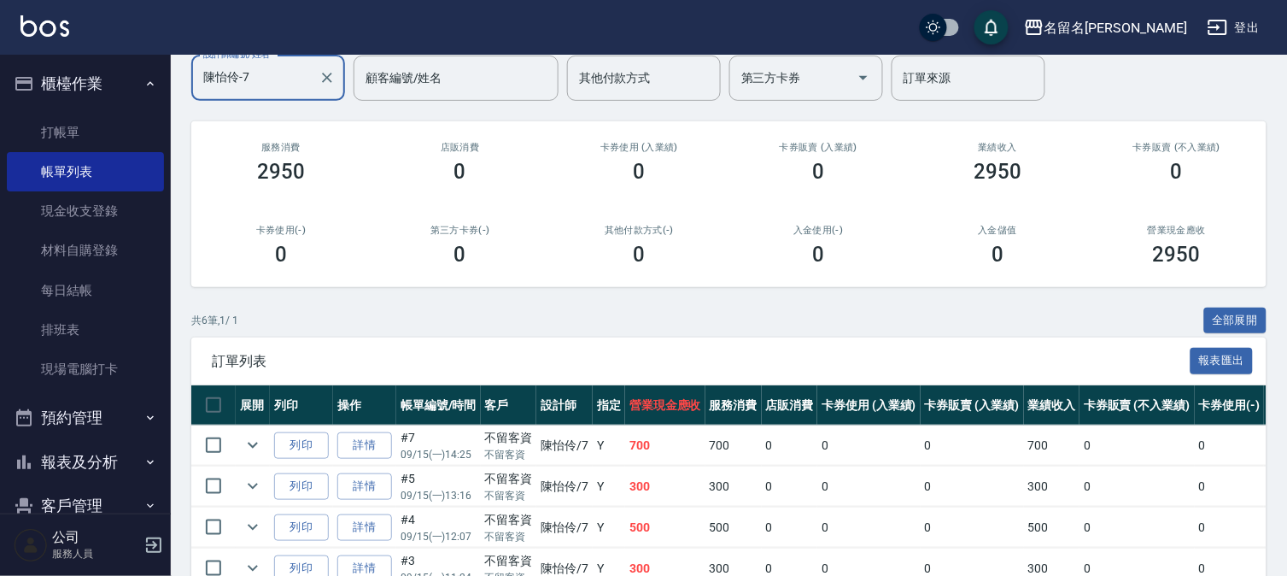
scroll to position [319, 0]
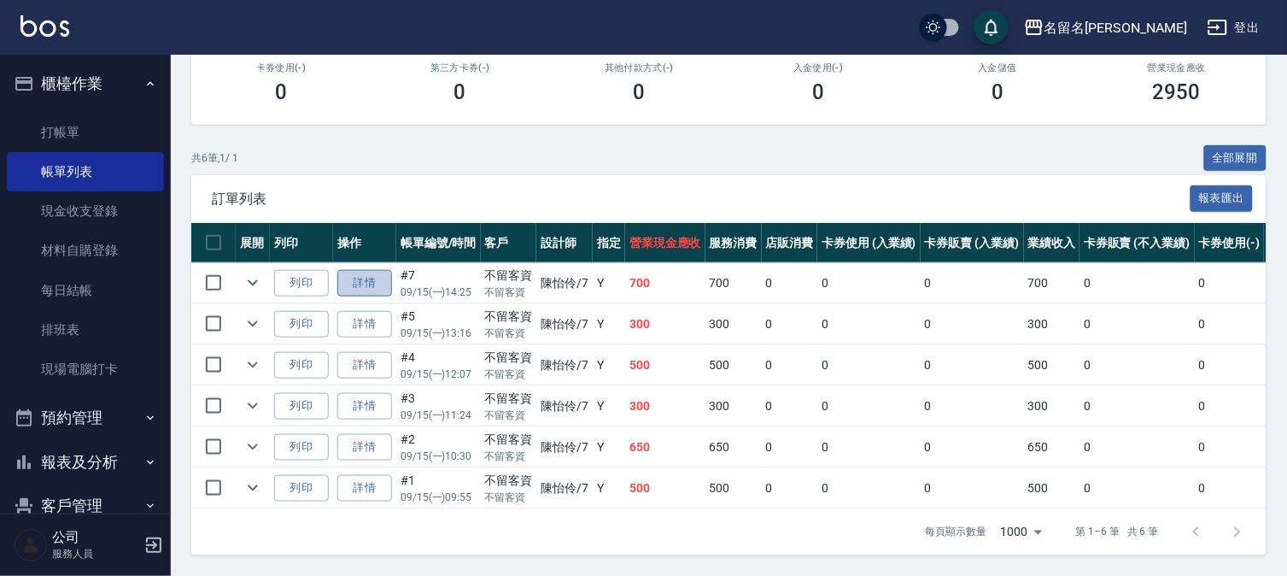
click at [361, 270] on link "詳情" at bounding box center [364, 283] width 55 height 26
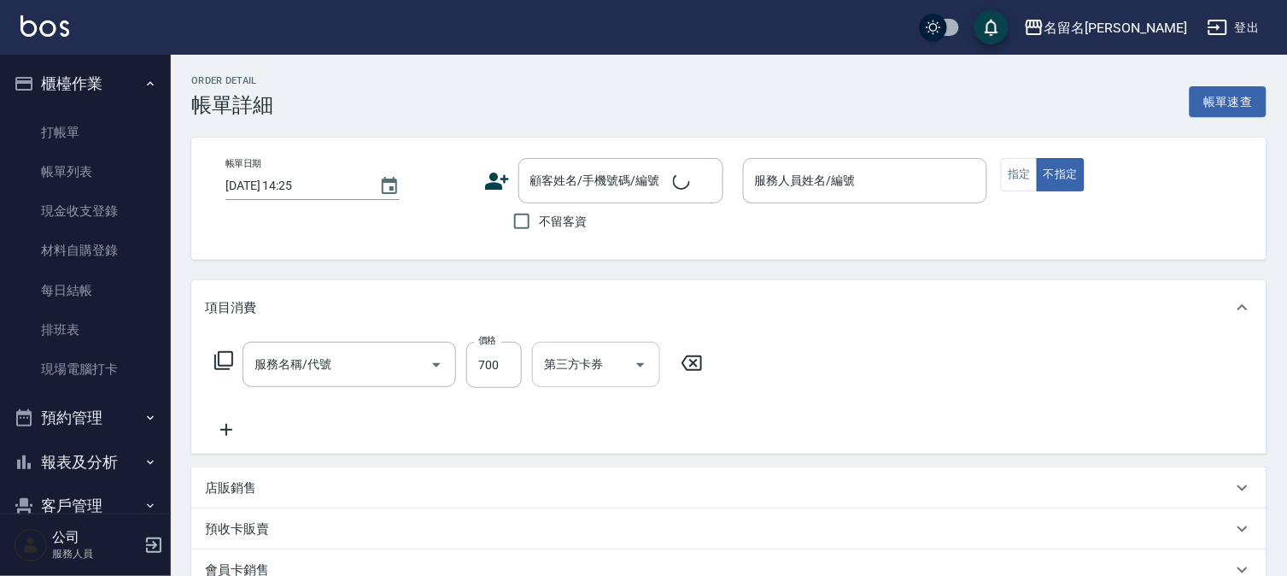
type input "洗+剪(一般)(305)"
checkbox input "true"
type input "陳怡伶-7"
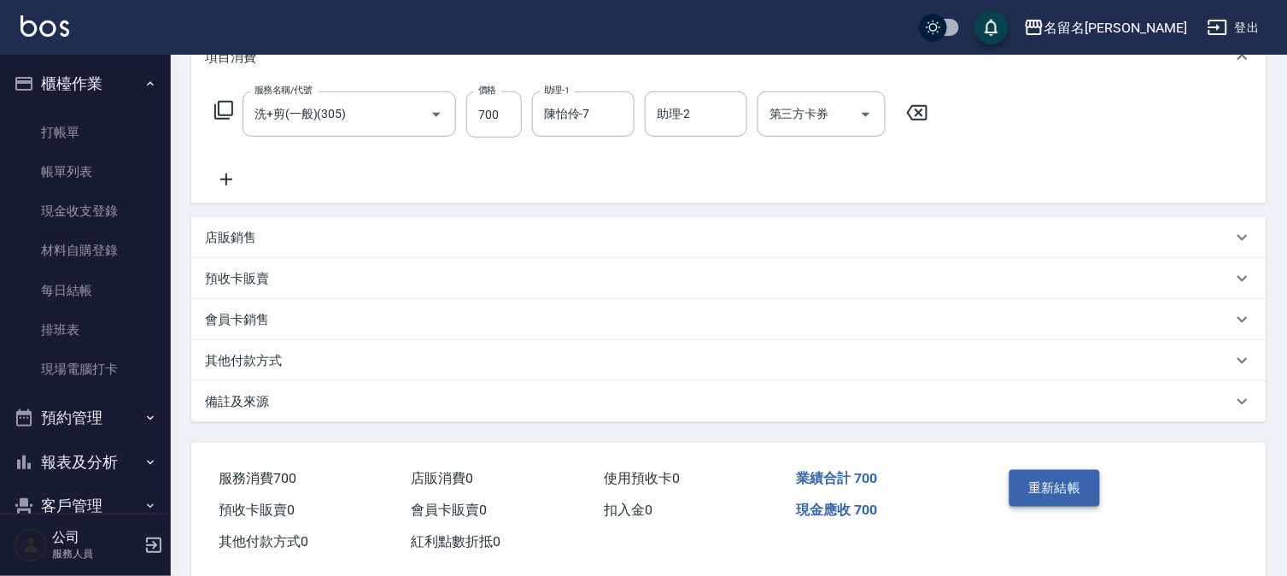
scroll to position [278, 0]
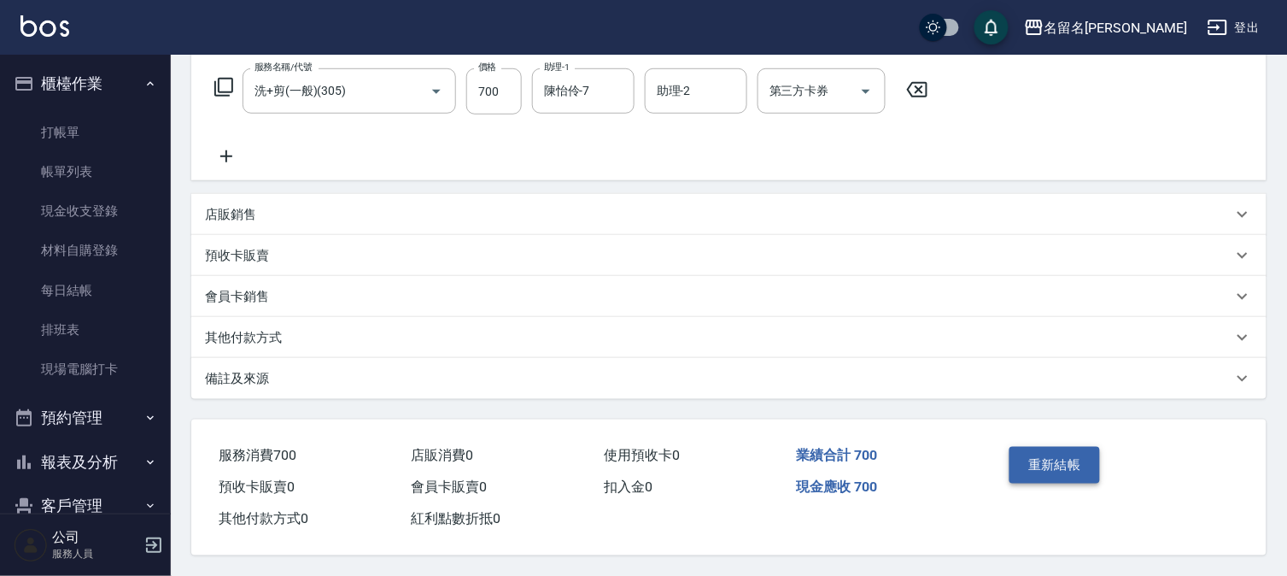
click at [1051, 454] on button "重新結帳" at bounding box center [1055, 465] width 91 height 36
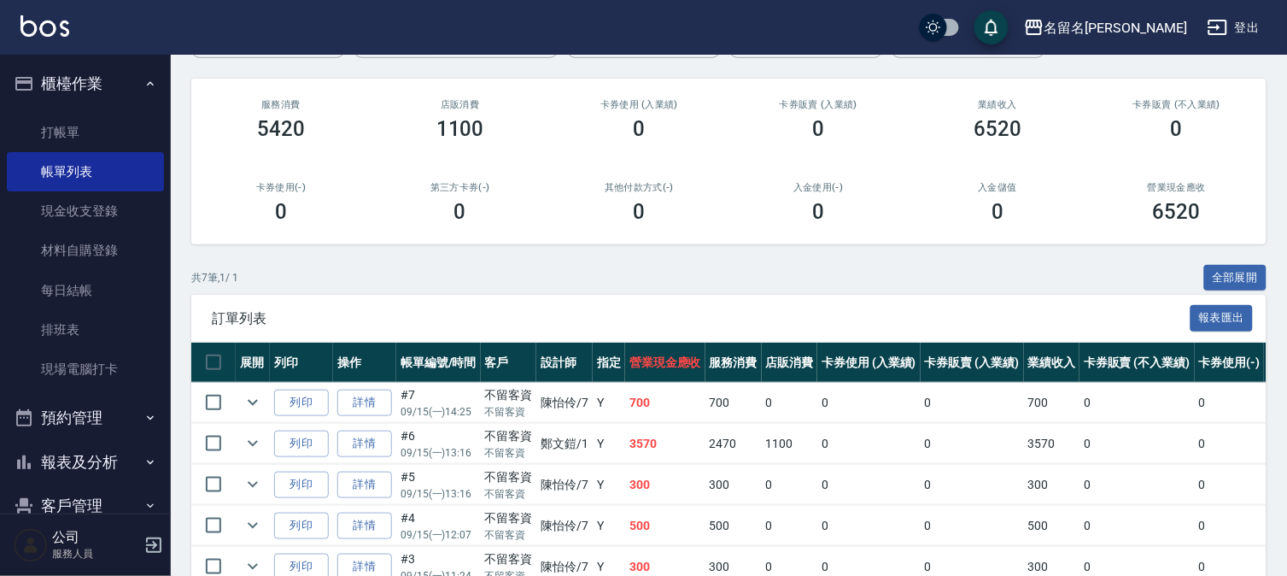
scroll to position [284, 0]
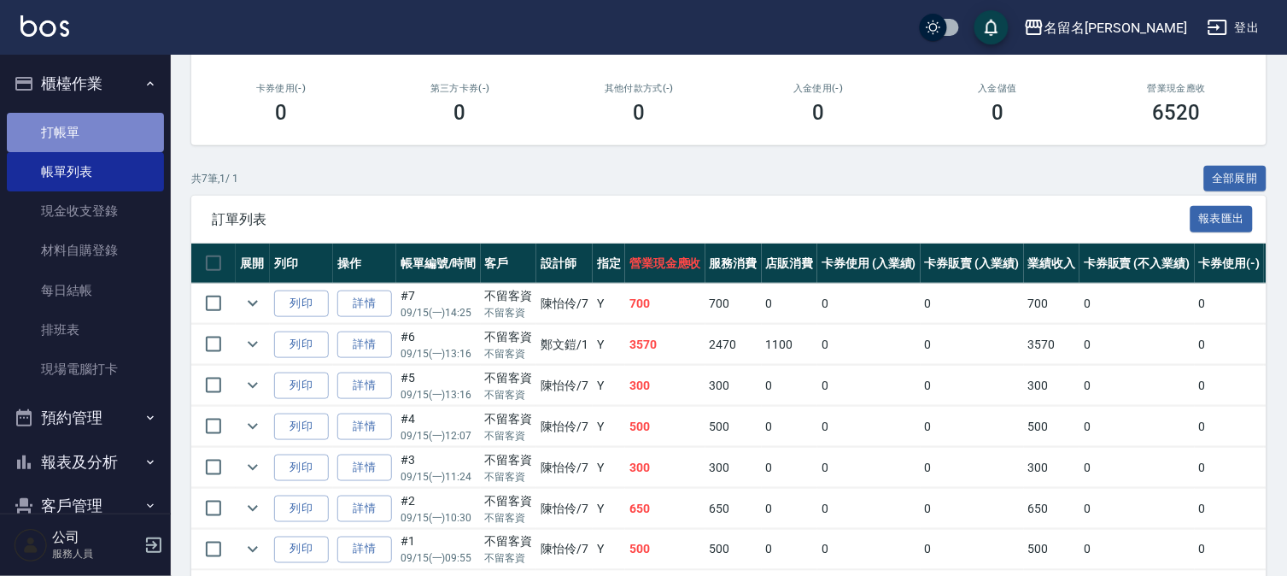
click at [107, 132] on link "打帳單" at bounding box center [85, 132] width 157 height 39
